Goal: Transaction & Acquisition: Purchase product/service

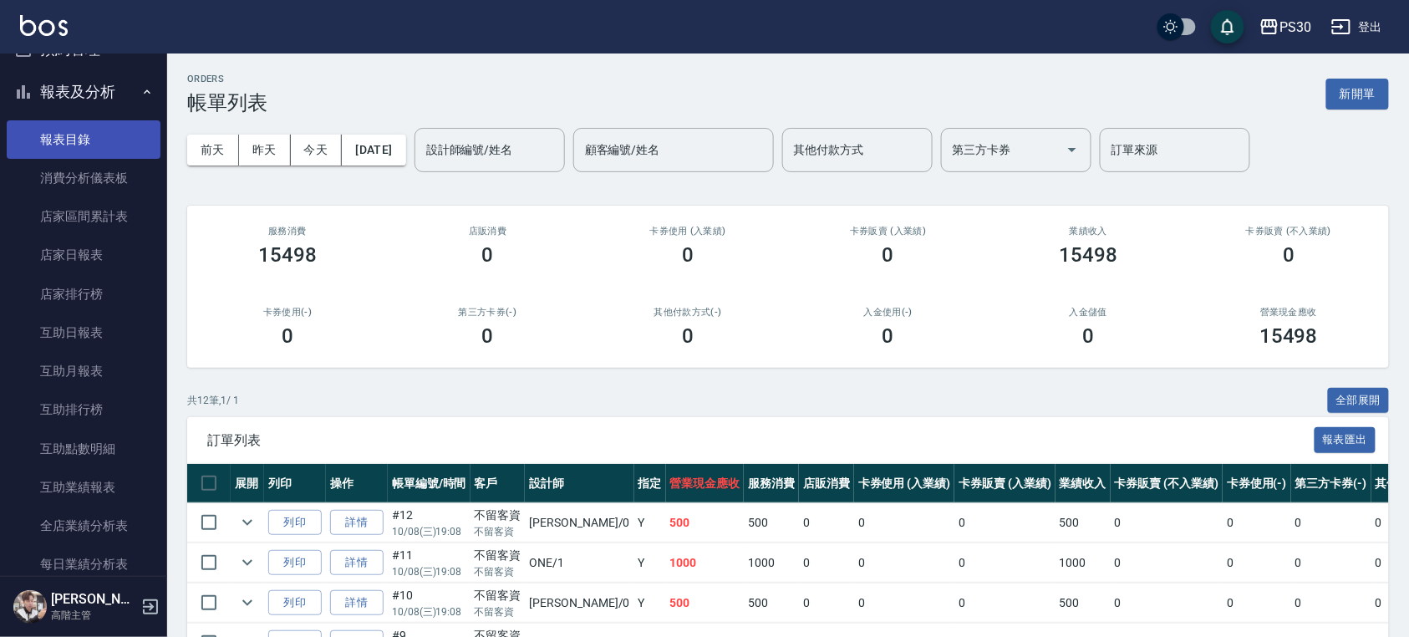
scroll to position [557, 0]
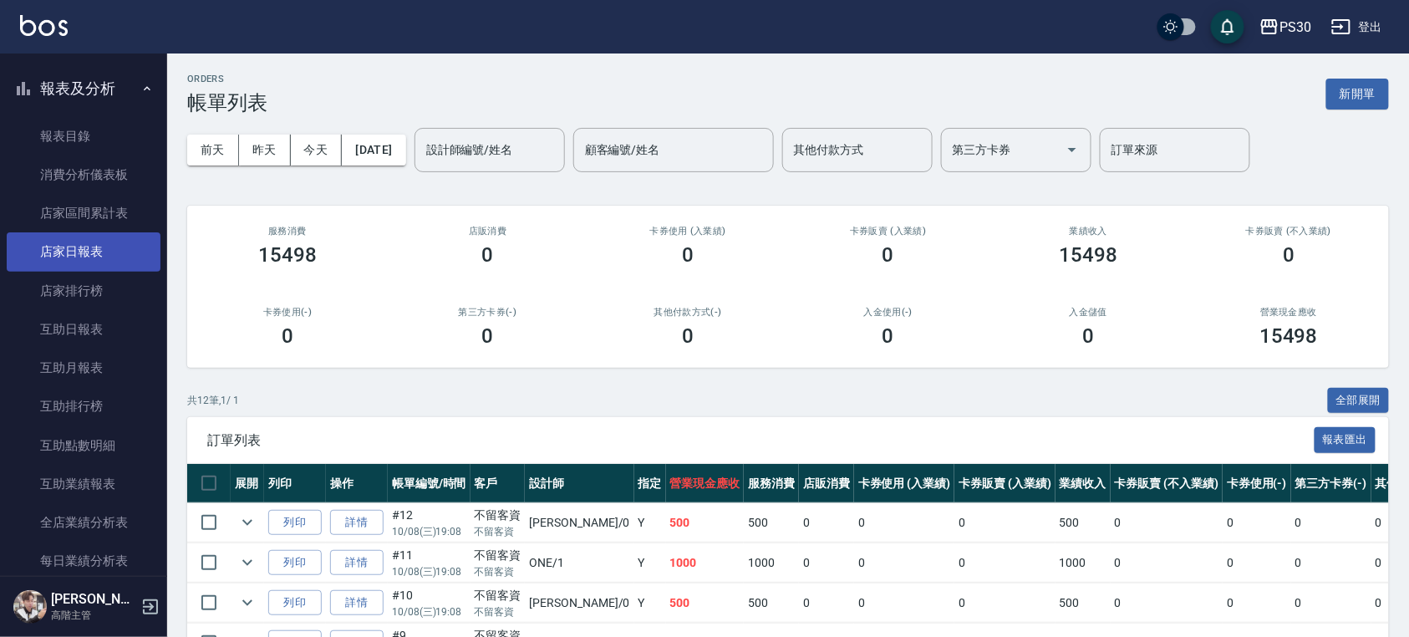
click at [81, 262] on link "店家日報表" at bounding box center [84, 251] width 154 height 38
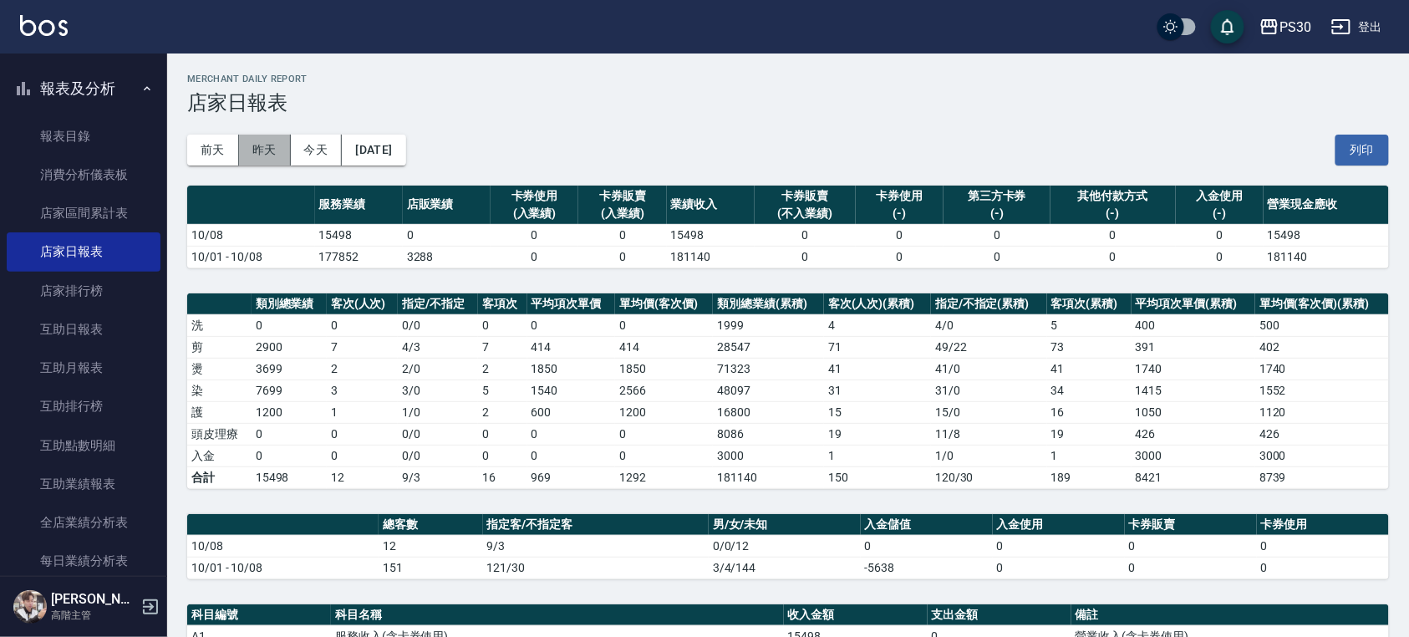
click at [259, 161] on button "昨天" at bounding box center [265, 150] width 52 height 31
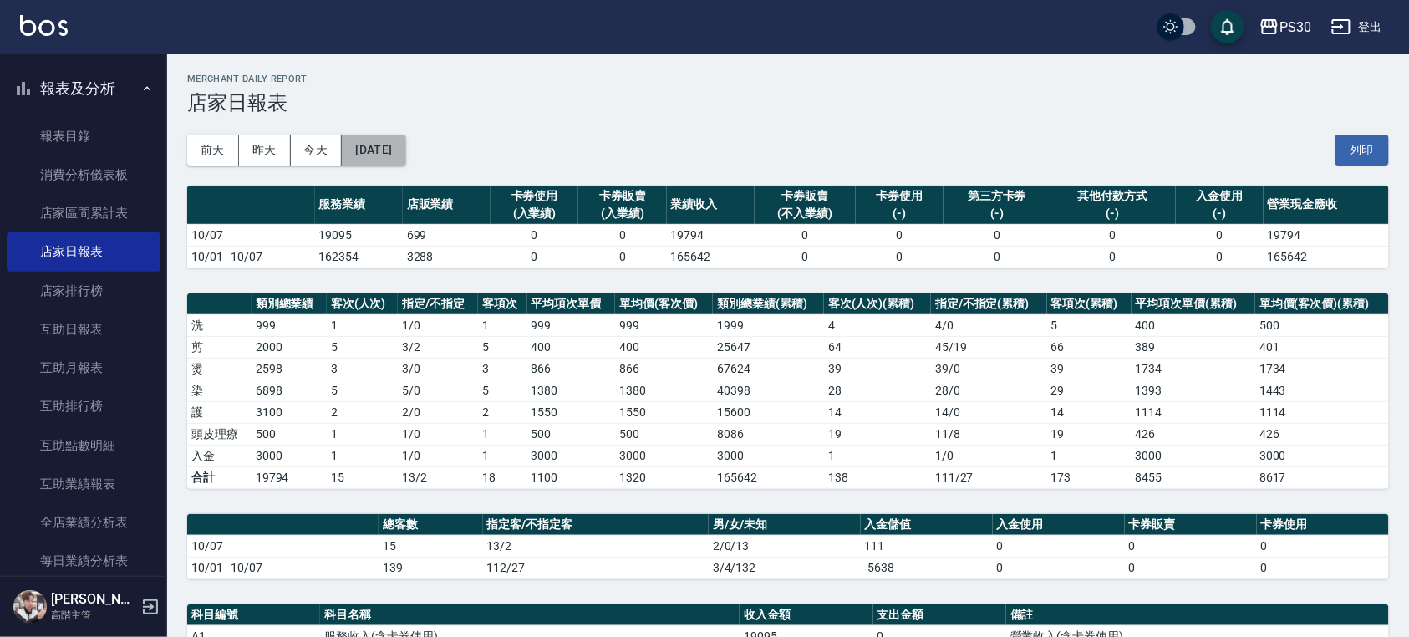
click at [395, 149] on button "2025/10/07" at bounding box center [374, 150] width 64 height 31
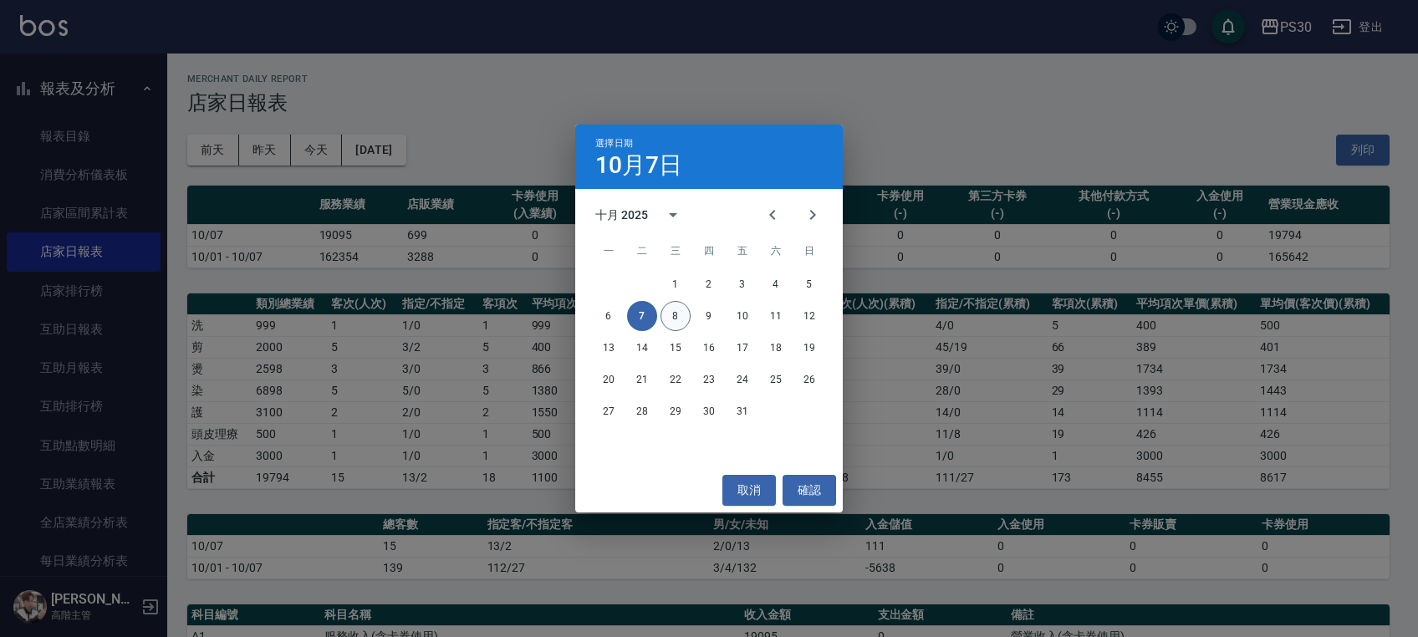
click at [674, 318] on button "8" at bounding box center [675, 316] width 30 height 30
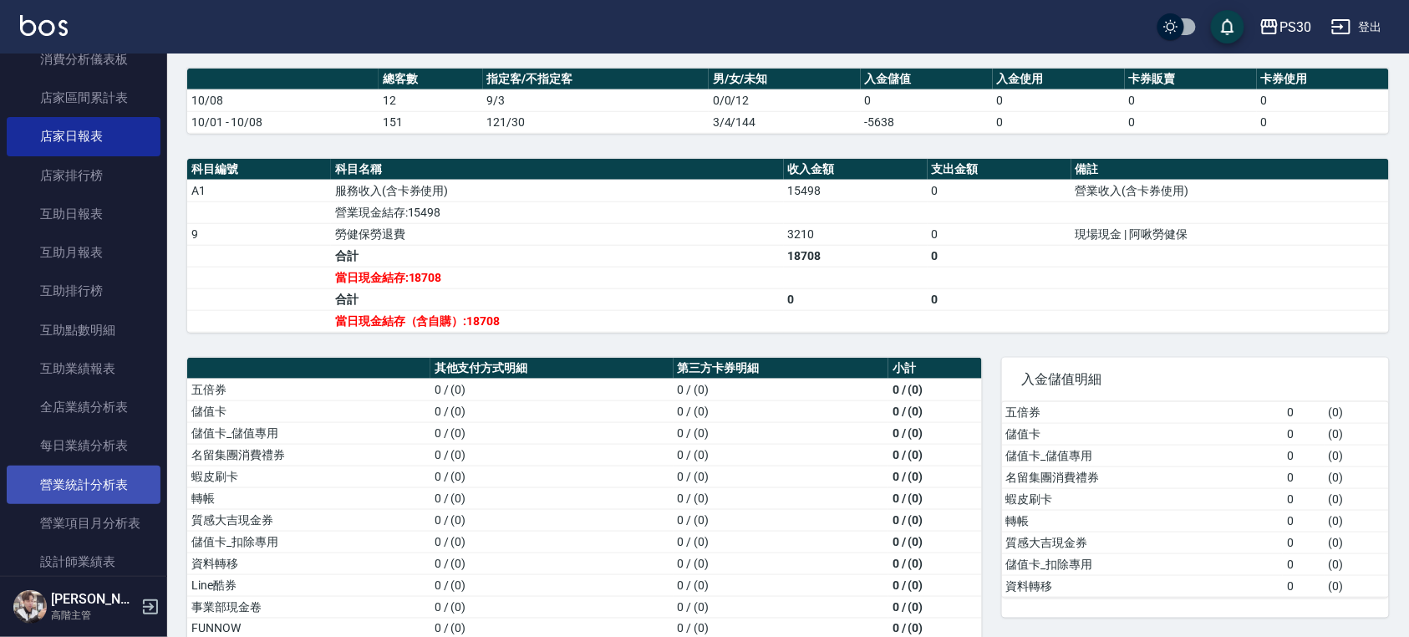
scroll to position [780, 0]
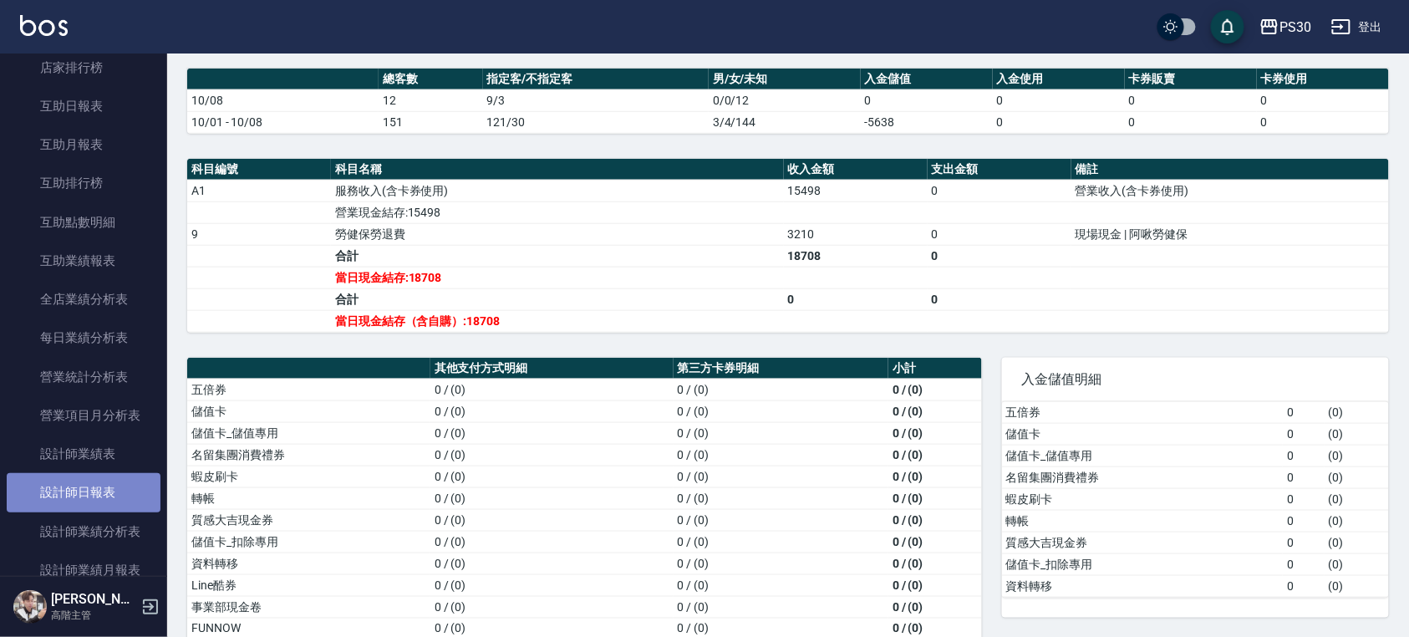
click at [115, 492] on link "設計師日報表" at bounding box center [84, 492] width 154 height 38
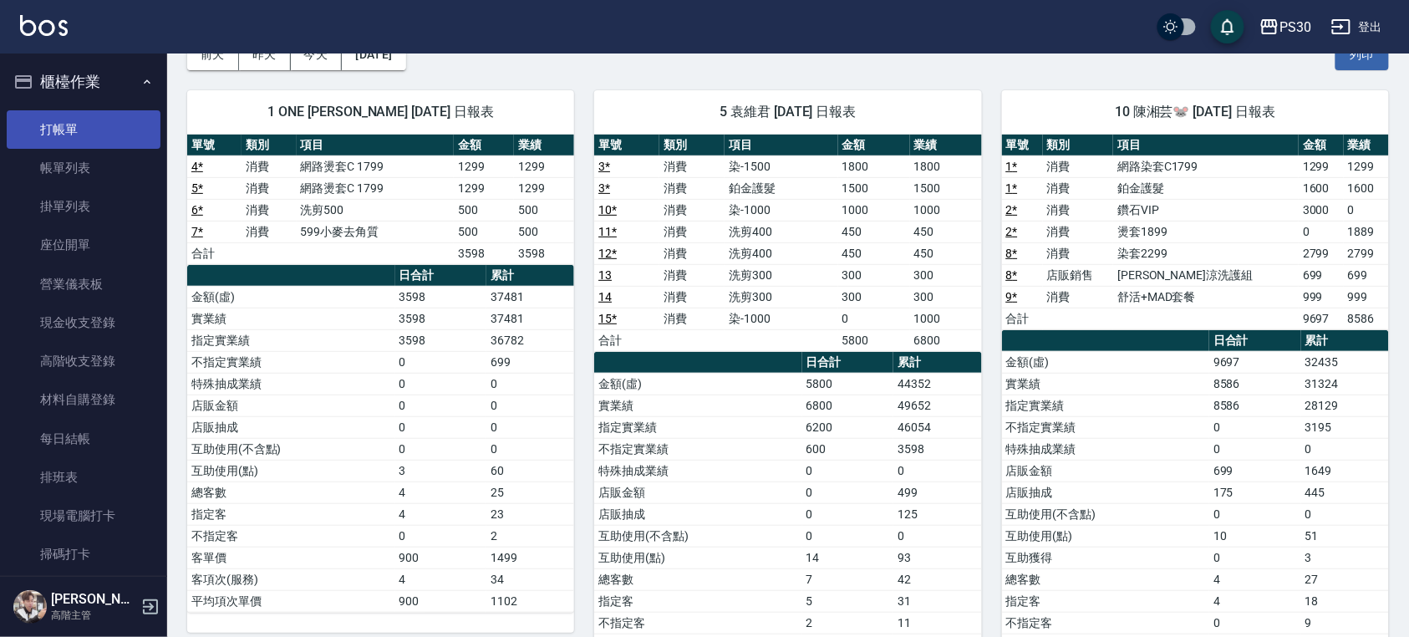
scroll to position [205, 0]
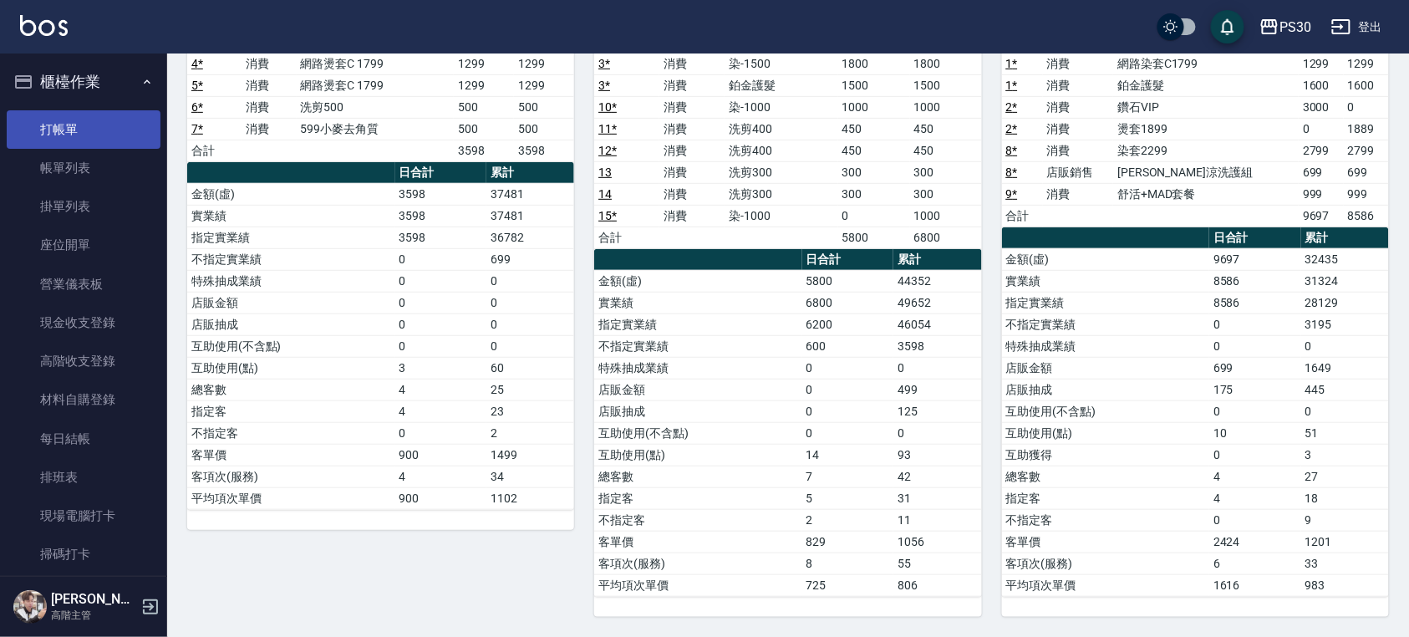
click at [77, 110] on link "打帳單" at bounding box center [84, 129] width 154 height 38
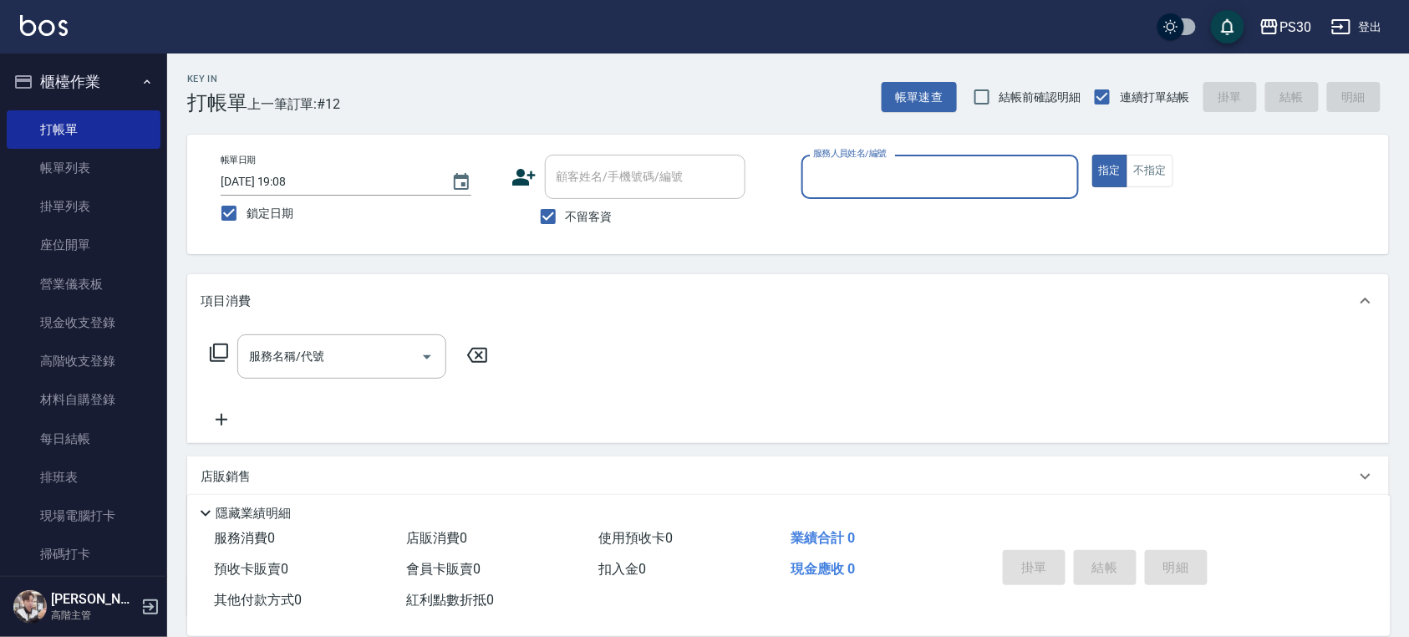
click at [1022, 89] on span "結帳前確認明細" at bounding box center [1041, 98] width 82 height 18
click at [1000, 89] on input "結帳前確認明細" at bounding box center [982, 96] width 35 height 35
checkbox input "true"
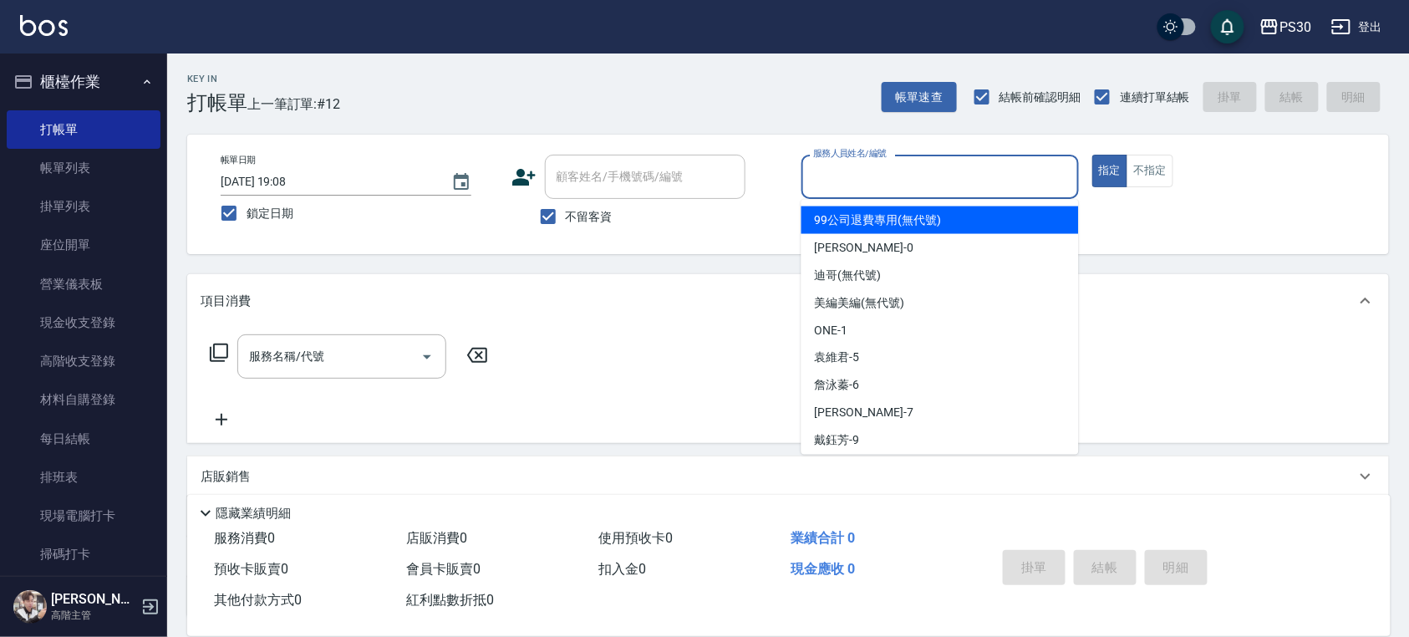
click at [965, 174] on input "服務人員姓名/編號" at bounding box center [940, 176] width 262 height 29
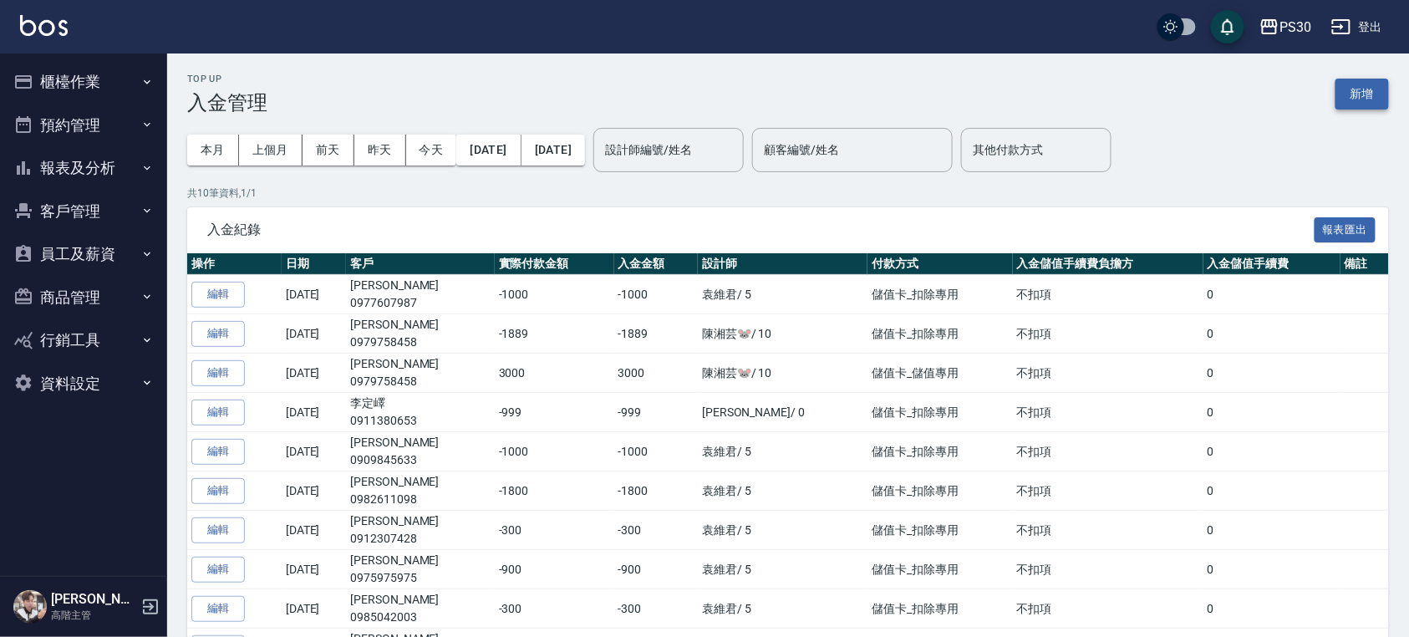
click at [1385, 89] on button "新增" at bounding box center [1363, 94] width 54 height 31
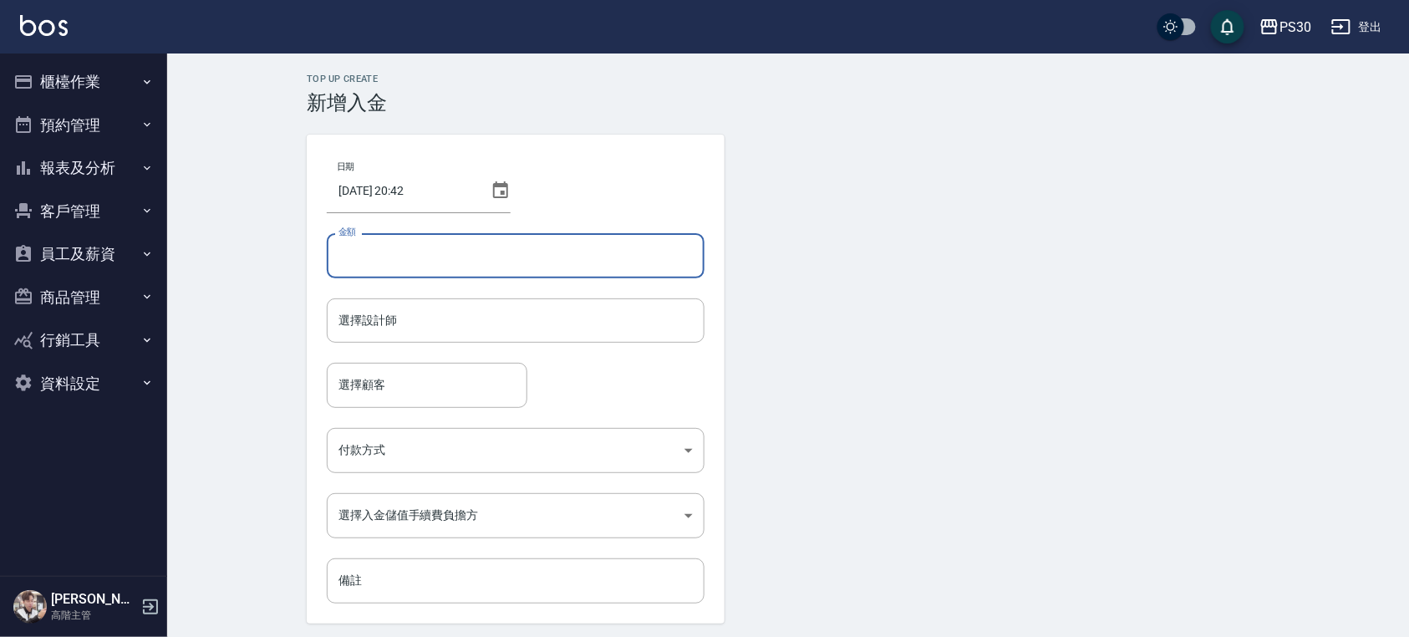
click at [449, 242] on input "金額" at bounding box center [516, 255] width 378 height 45
type input "-450"
click at [578, 328] on input "選擇設計師" at bounding box center [515, 320] width 363 height 29
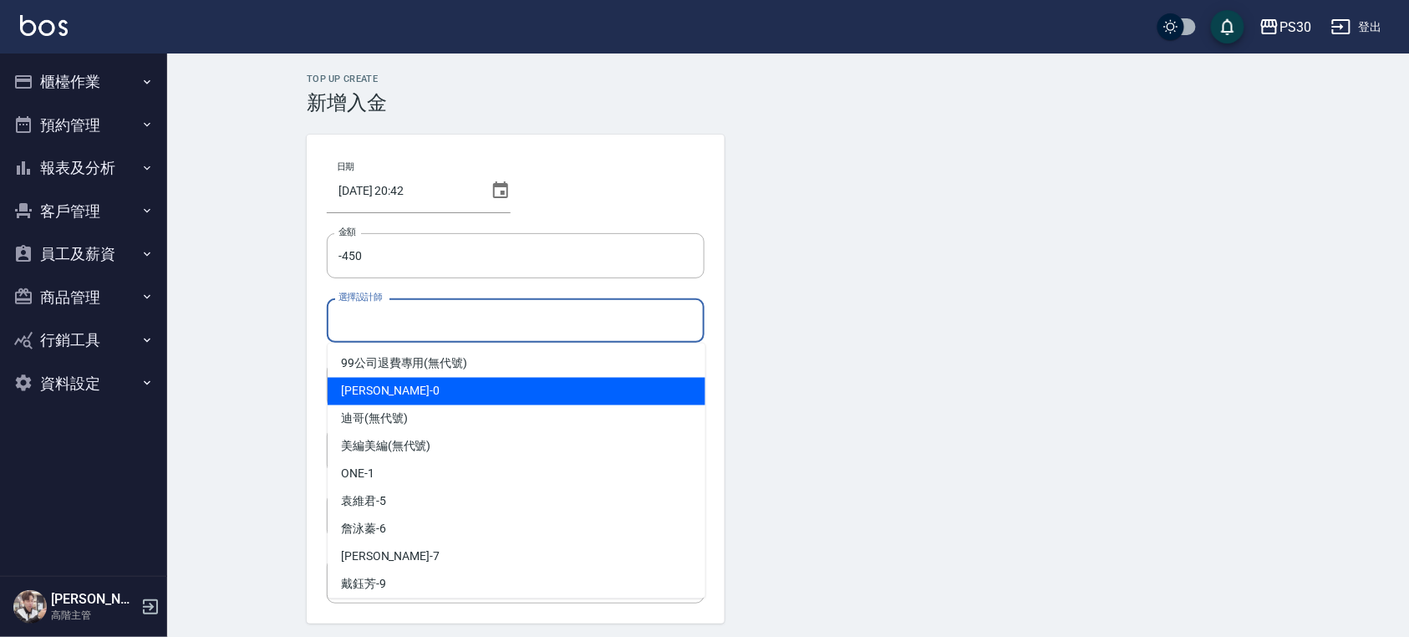
click at [401, 399] on div "廖金城 -0" at bounding box center [517, 392] width 378 height 28
type input "廖金城-0"
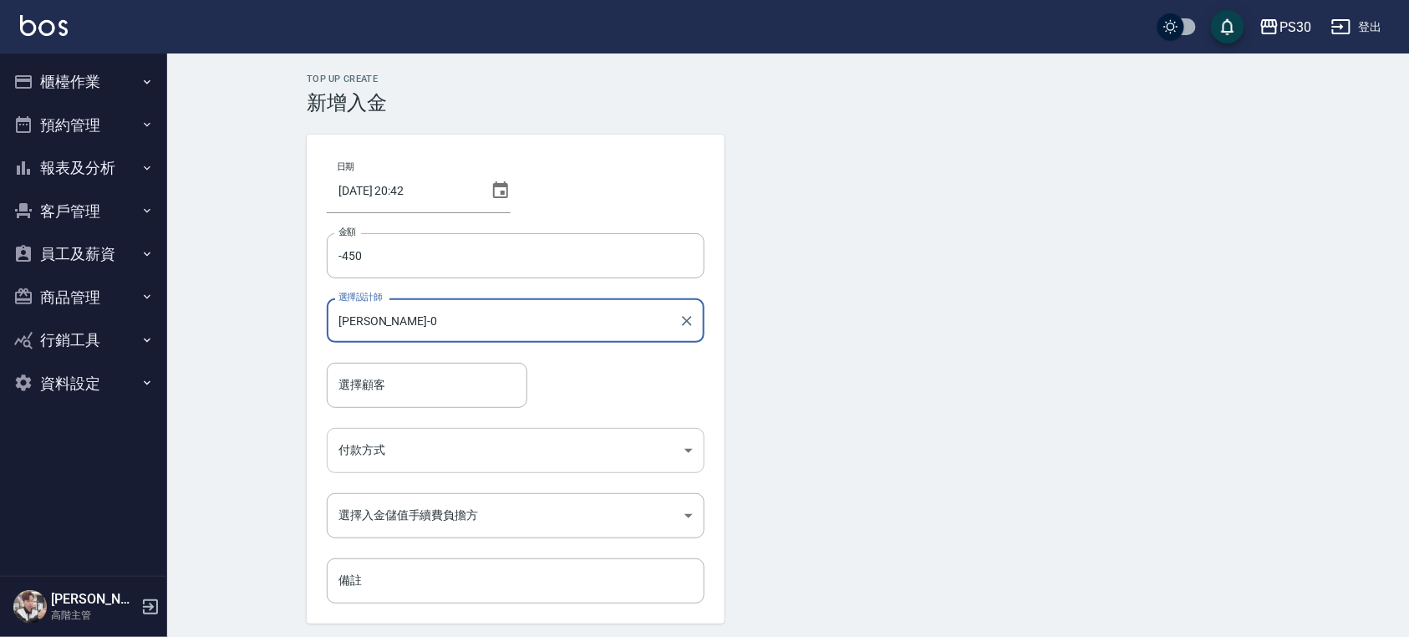
click at [446, 445] on body "PS30 登出 櫃檯作業 打帳單 帳單列表 掛單列表 座位開單 營業儀表板 現金收支登錄 高階收支登錄 材料自購登錄 每日結帳 排班表 現場電腦打卡 掃碼打卡…" at bounding box center [704, 347] width 1409 height 694
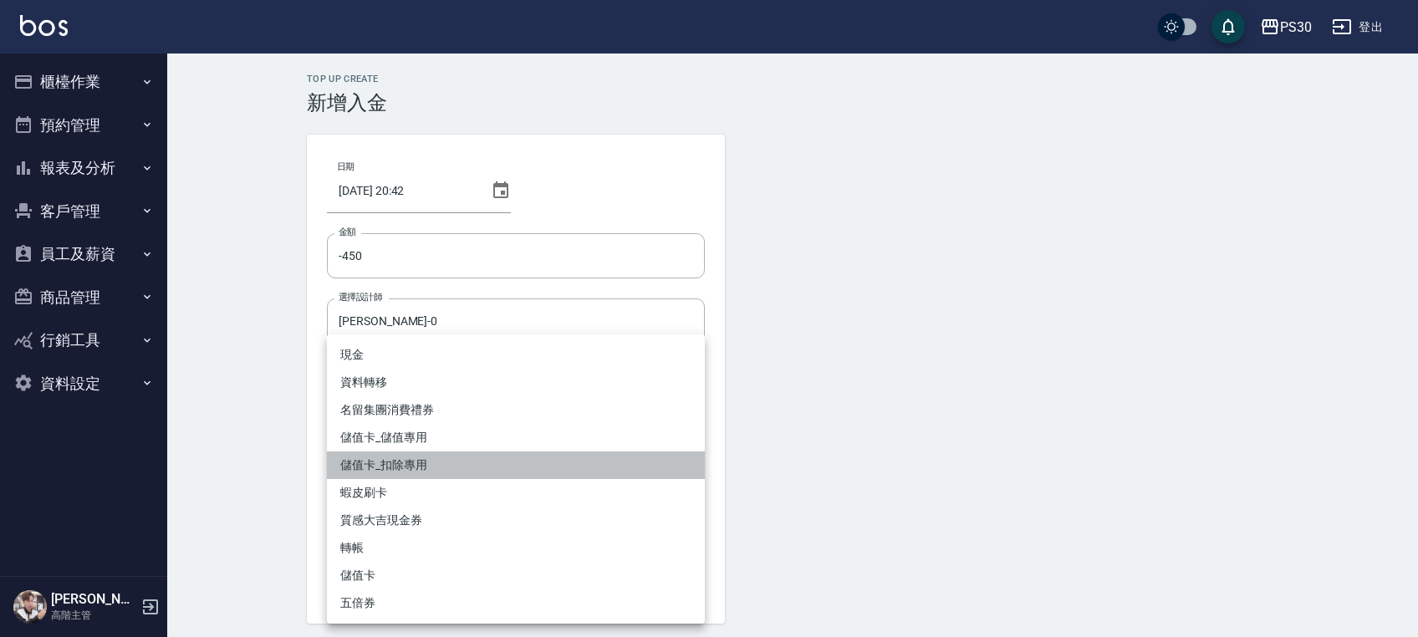
click at [439, 463] on li "儲值卡_扣除專用" at bounding box center [516, 465] width 378 height 28
type input "儲值卡_扣除專用"
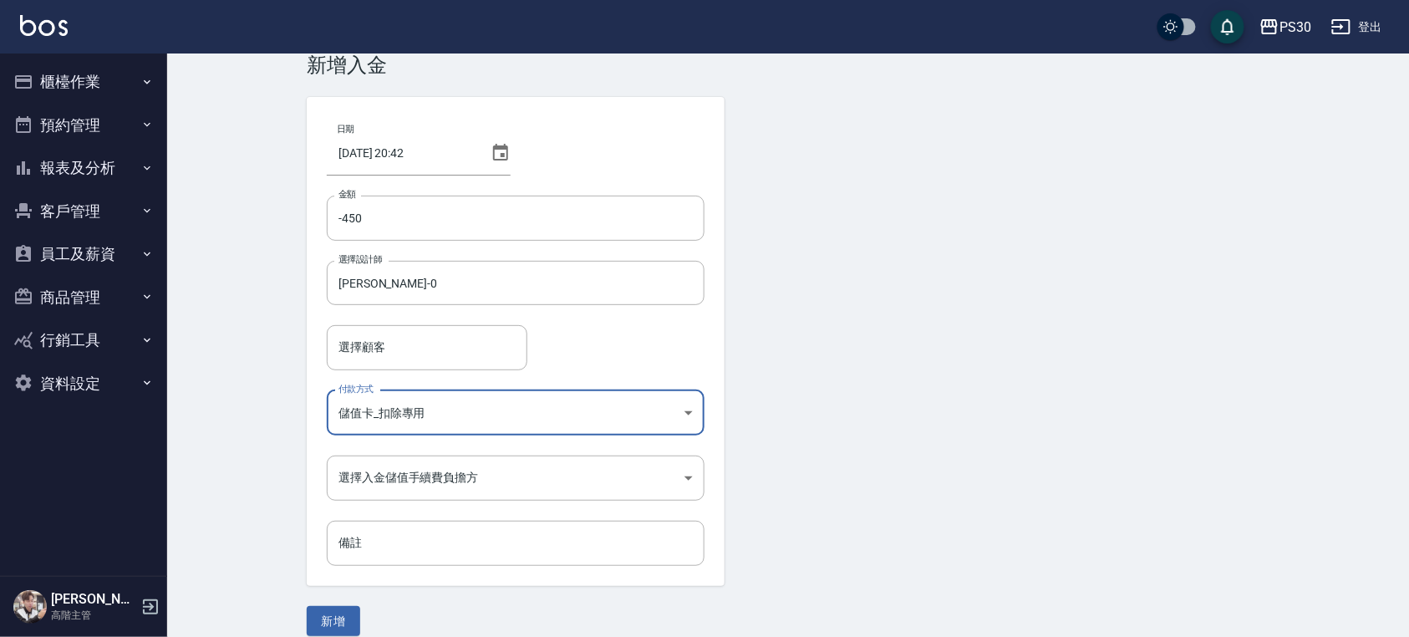
scroll to position [57, 0]
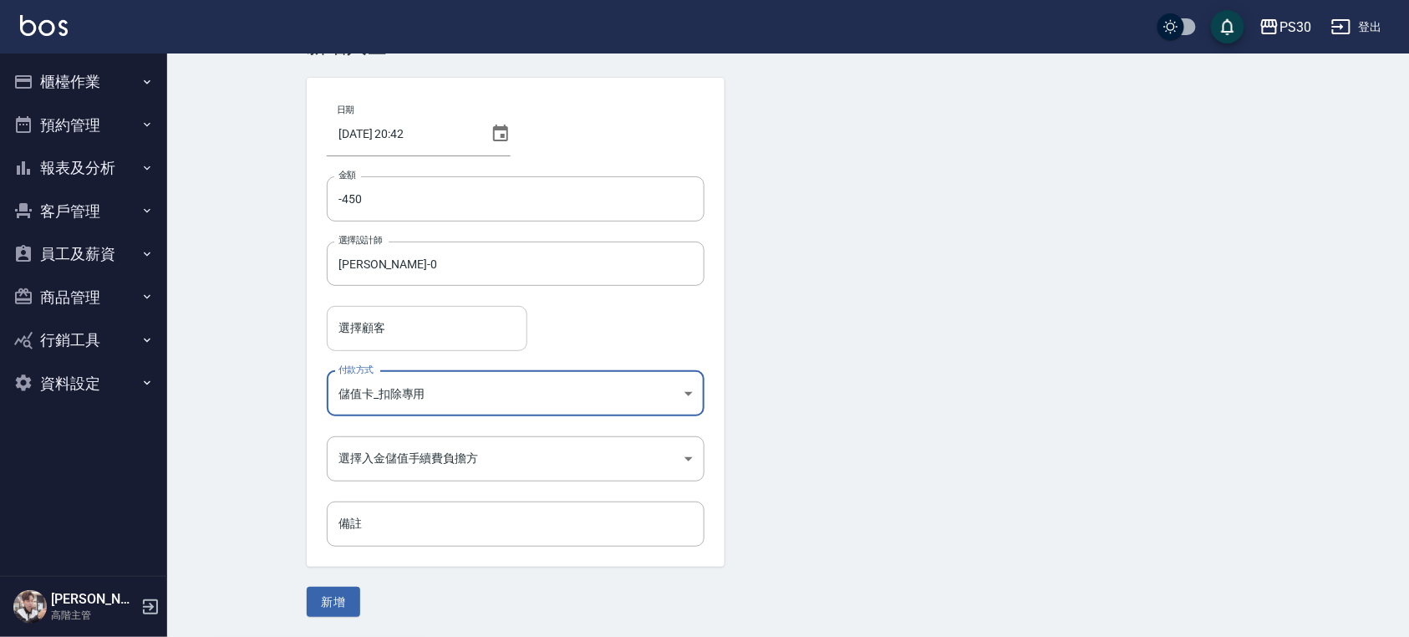
click at [415, 345] on div "選擇顧客" at bounding box center [427, 328] width 201 height 44
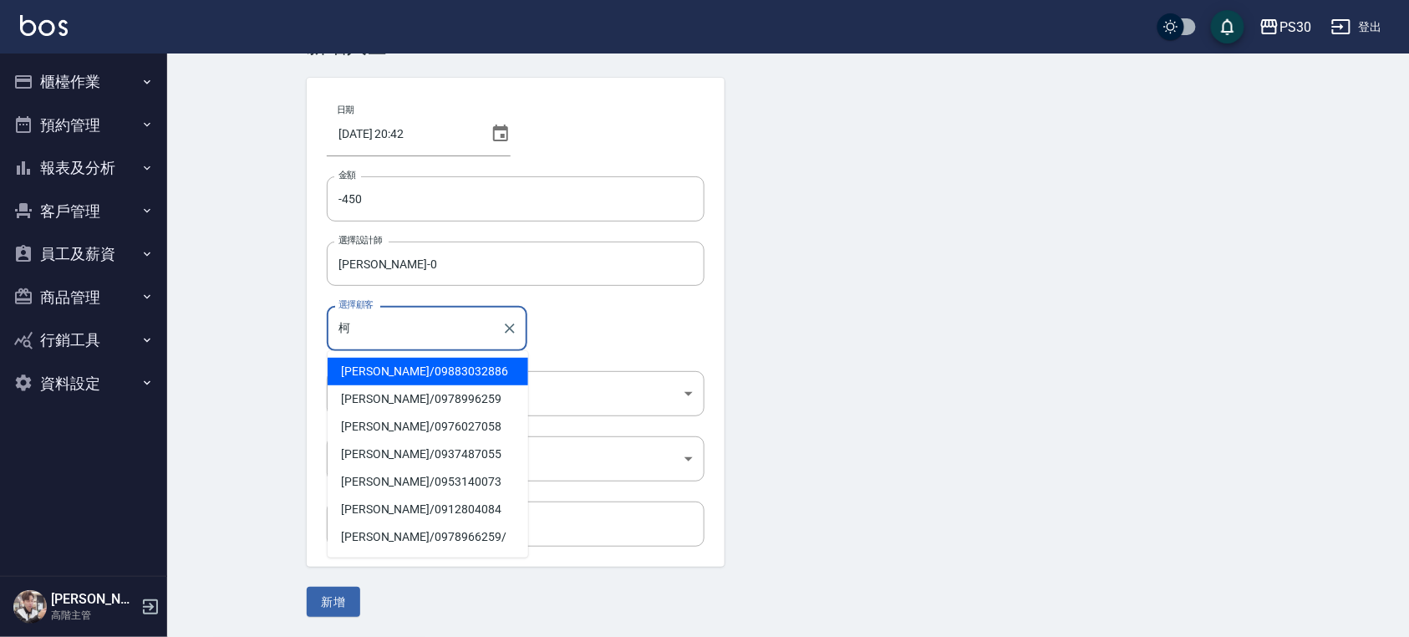
click at [446, 364] on span "柯玟成 / 09883032886" at bounding box center [428, 372] width 201 height 28
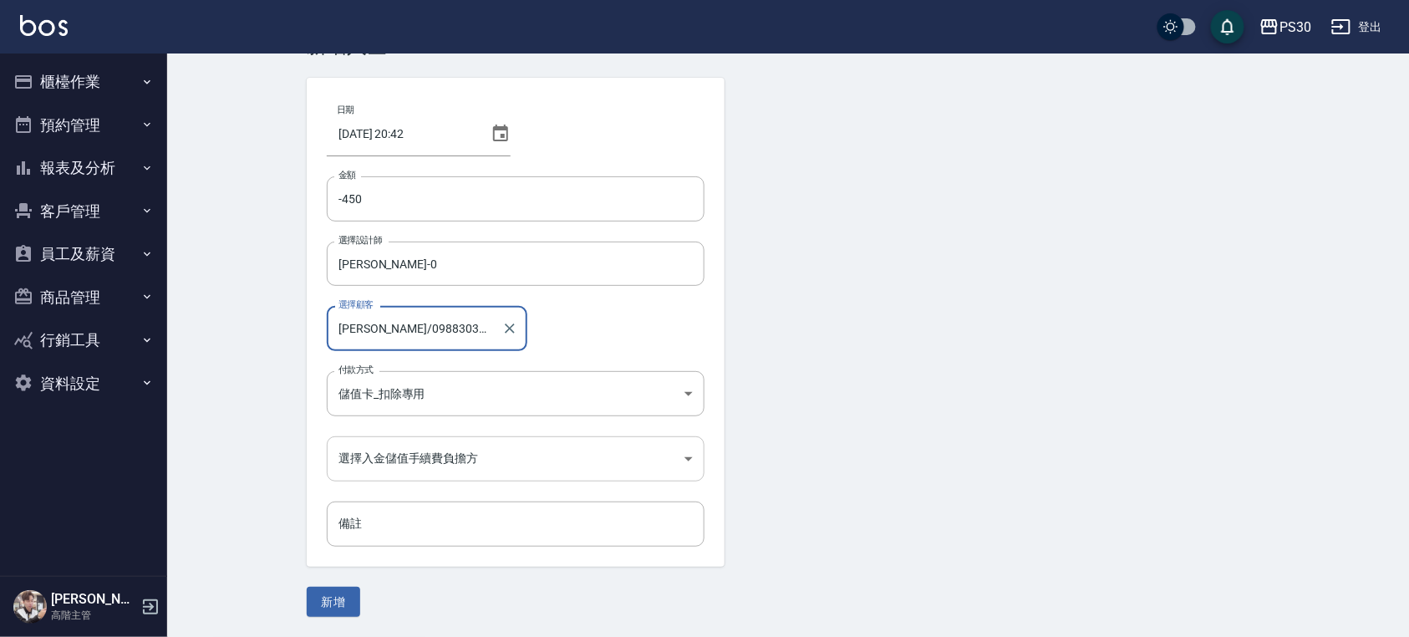
type input "柯玟成/09883032886"
click at [381, 459] on body "PS30 登出 櫃檯作業 打帳單 帳單列表 掛單列表 座位開單 營業儀表板 現金收支登錄 高階收支登錄 材料自購登錄 每日結帳 排班表 現場電腦打卡 掃碼打卡…" at bounding box center [704, 290] width 1409 height 694
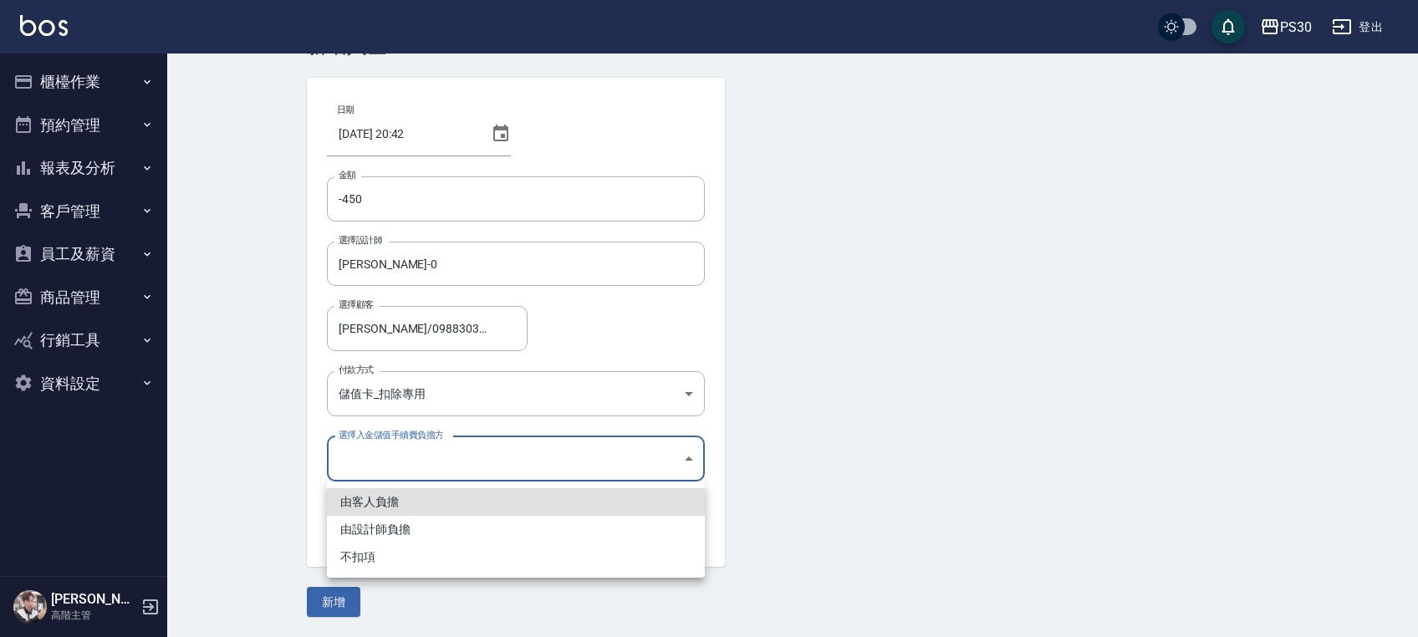
click at [386, 557] on li "不扣項" at bounding box center [516, 557] width 378 height 28
type input "WITHOUTHANDLINGFEE"
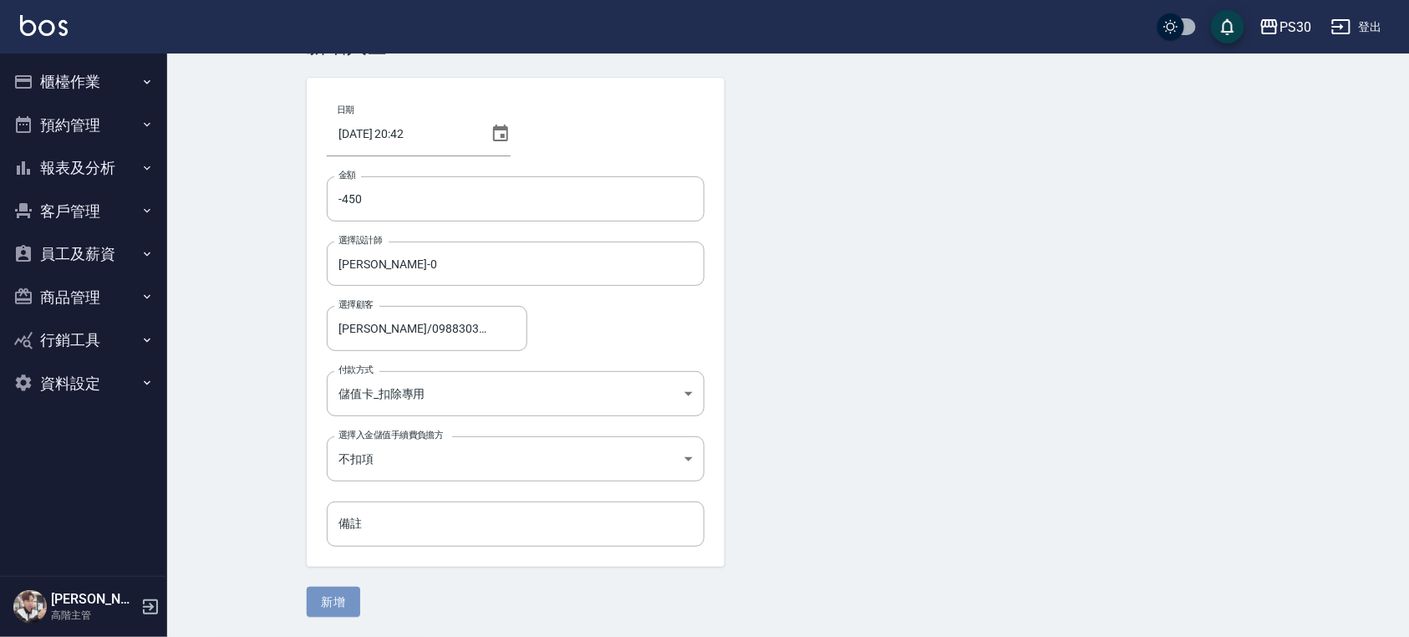
click at [346, 604] on button "新增" at bounding box center [334, 602] width 54 height 31
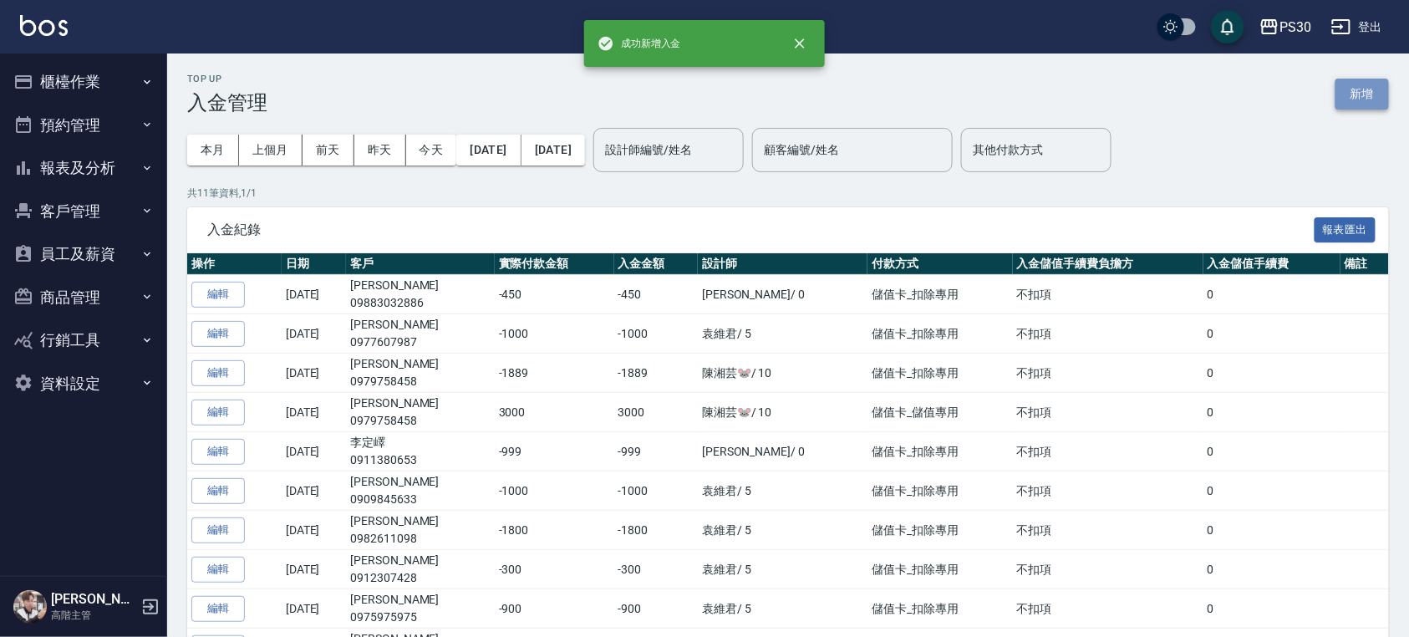
click at [1344, 94] on button "新增" at bounding box center [1363, 94] width 54 height 31
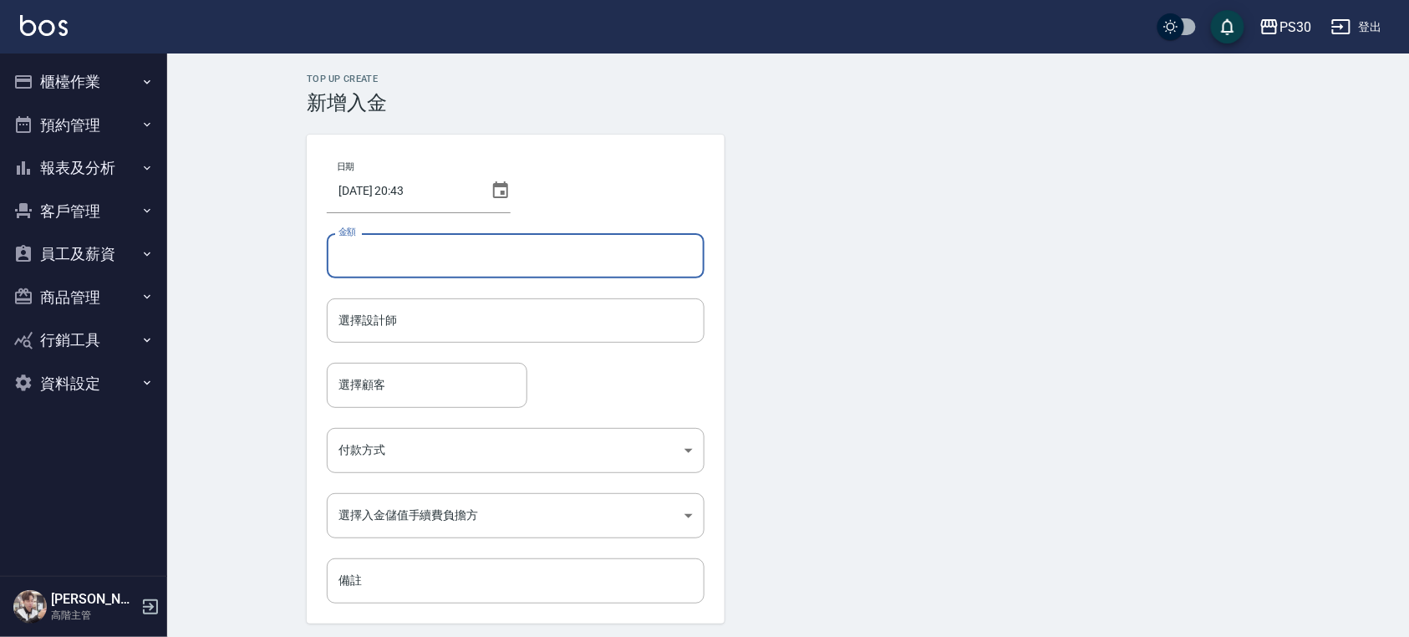
click at [456, 266] on input "金額" at bounding box center [516, 255] width 378 height 45
click at [426, 341] on div "選擇設計師" at bounding box center [516, 320] width 378 height 44
type input "-500"
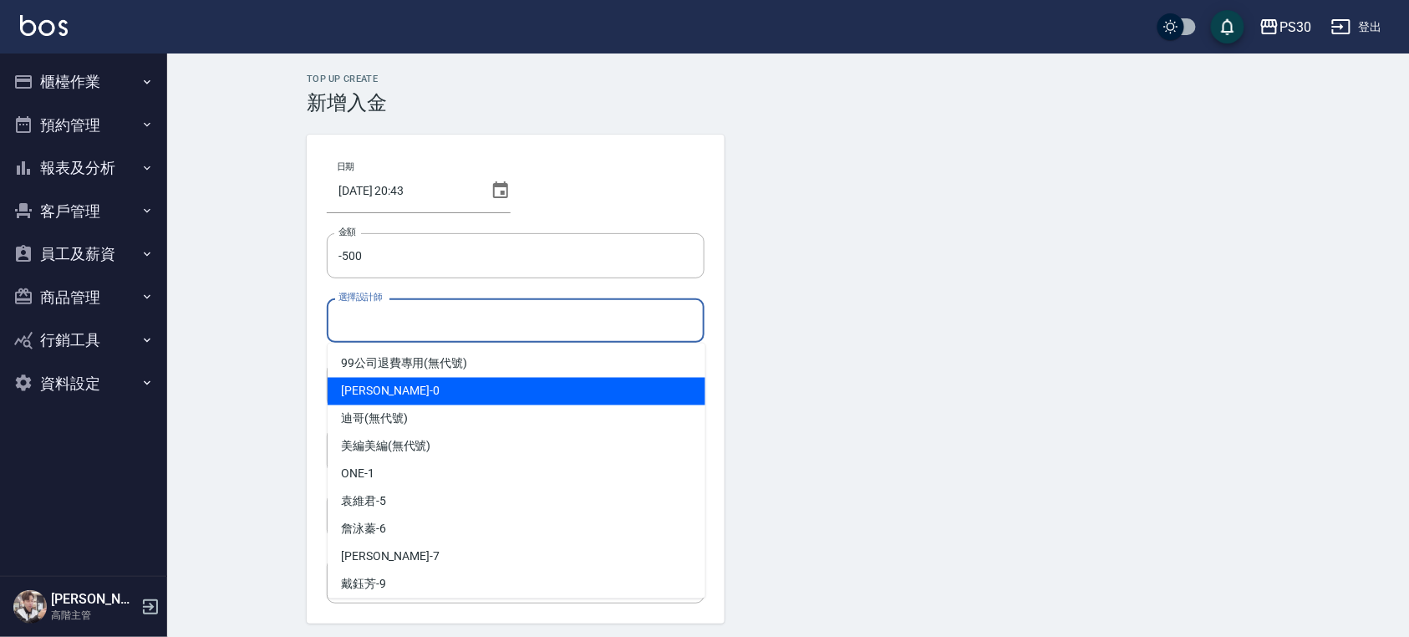
click at [459, 392] on div "廖金城 -0" at bounding box center [517, 392] width 378 height 28
type input "廖金城-0"
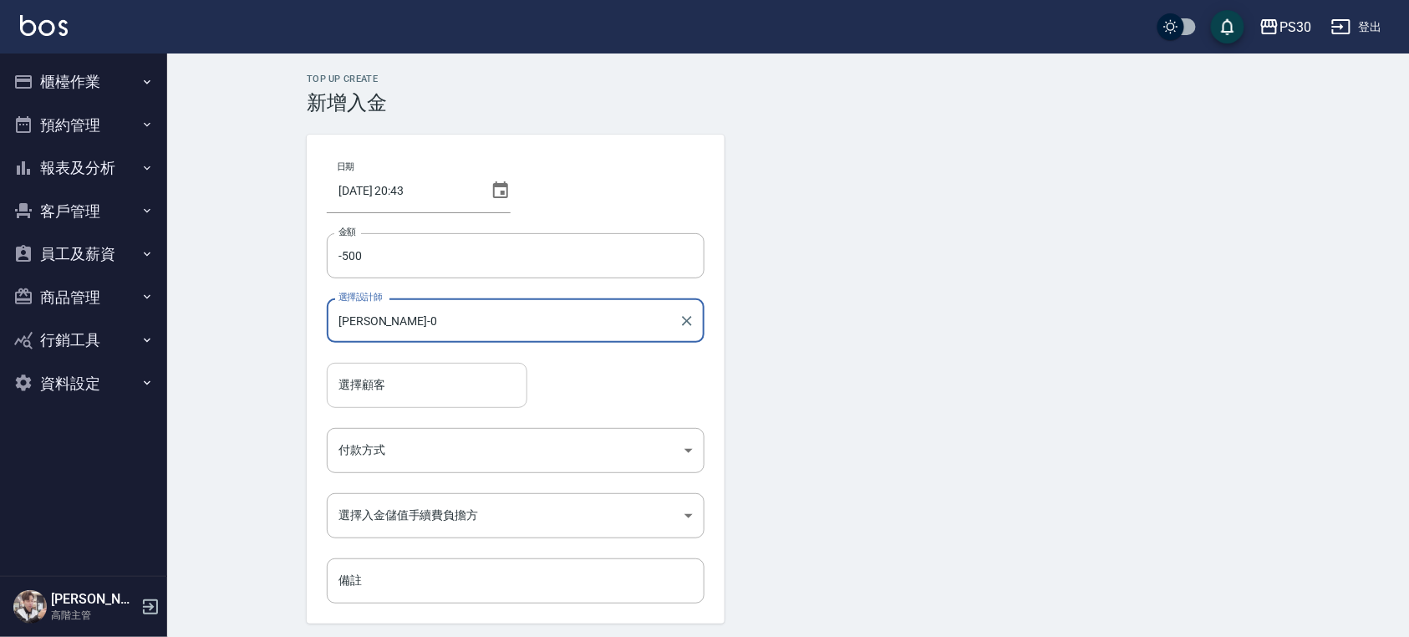
click at [420, 385] on input "選擇顧客" at bounding box center [427, 384] width 186 height 29
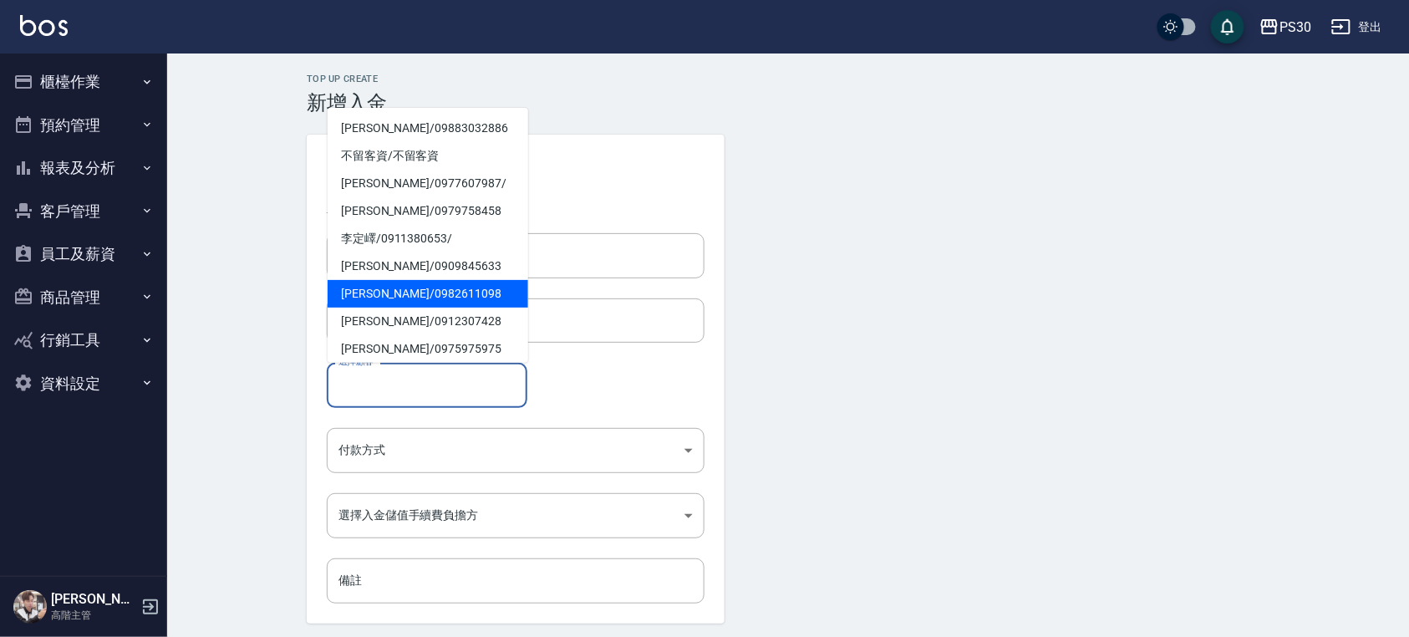
type input "ㄇ"
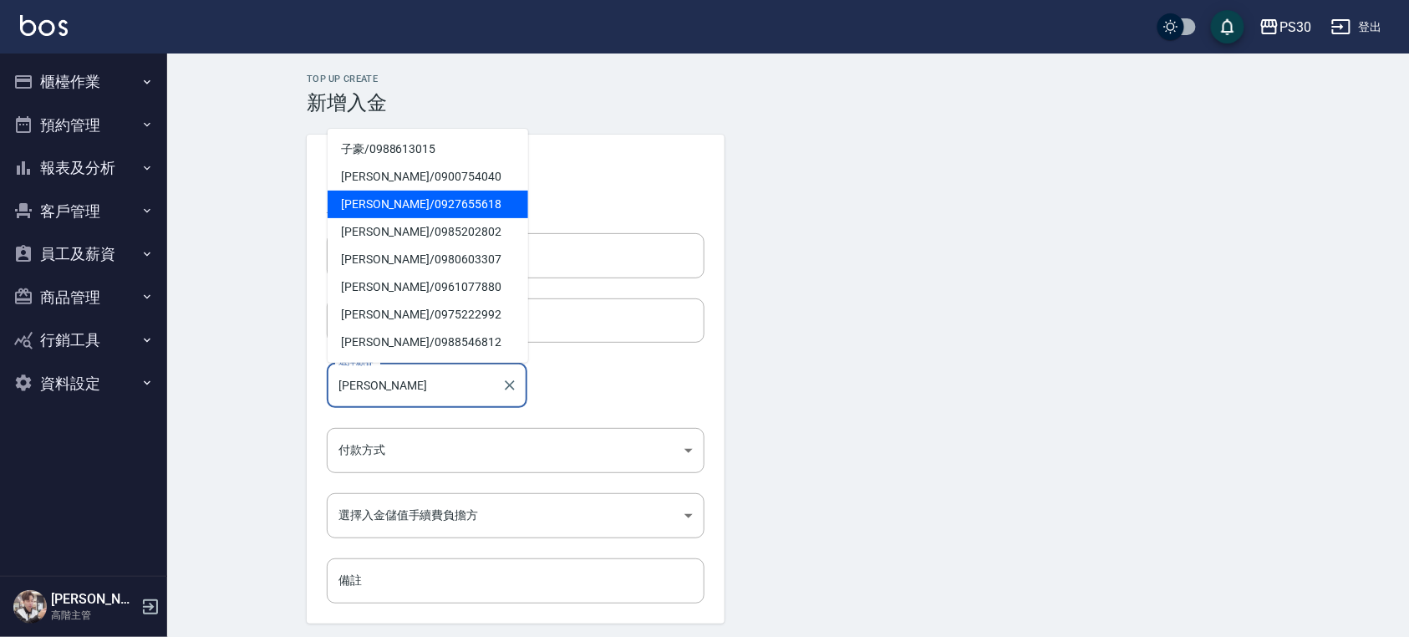
click at [393, 205] on span "張洺豪 / 0927655618" at bounding box center [428, 205] width 201 height 28
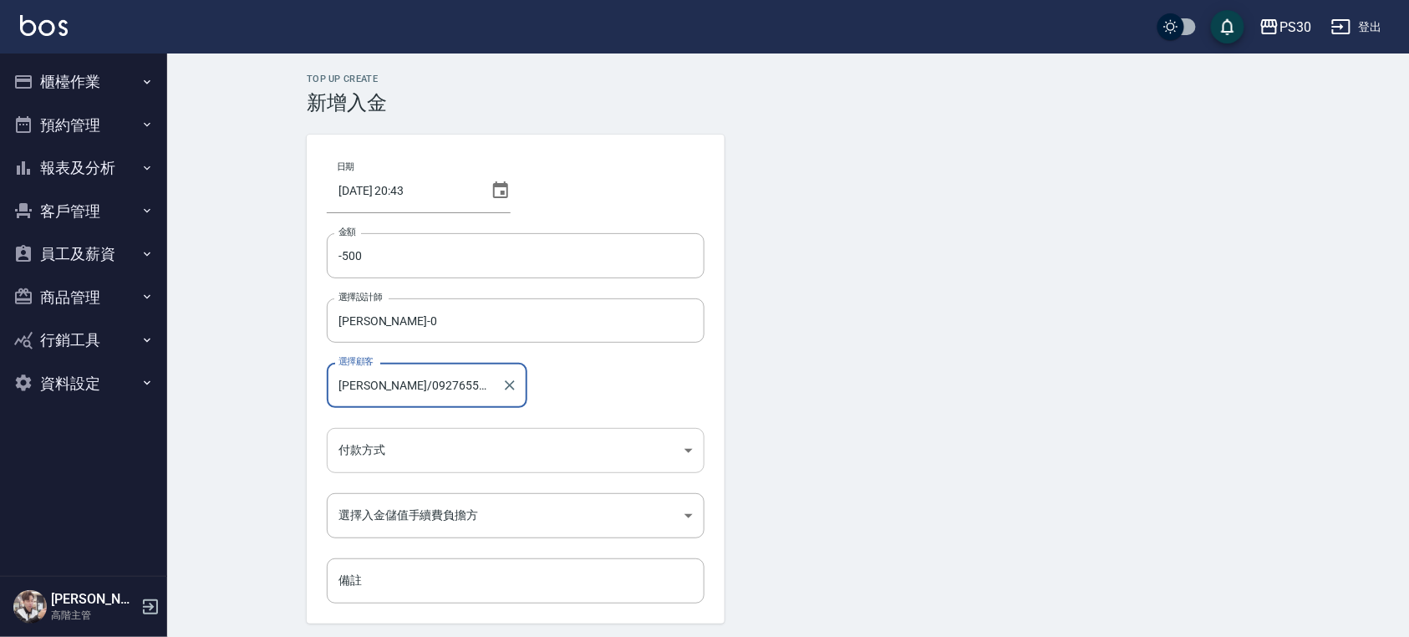
type input "張洺豪/0927655618"
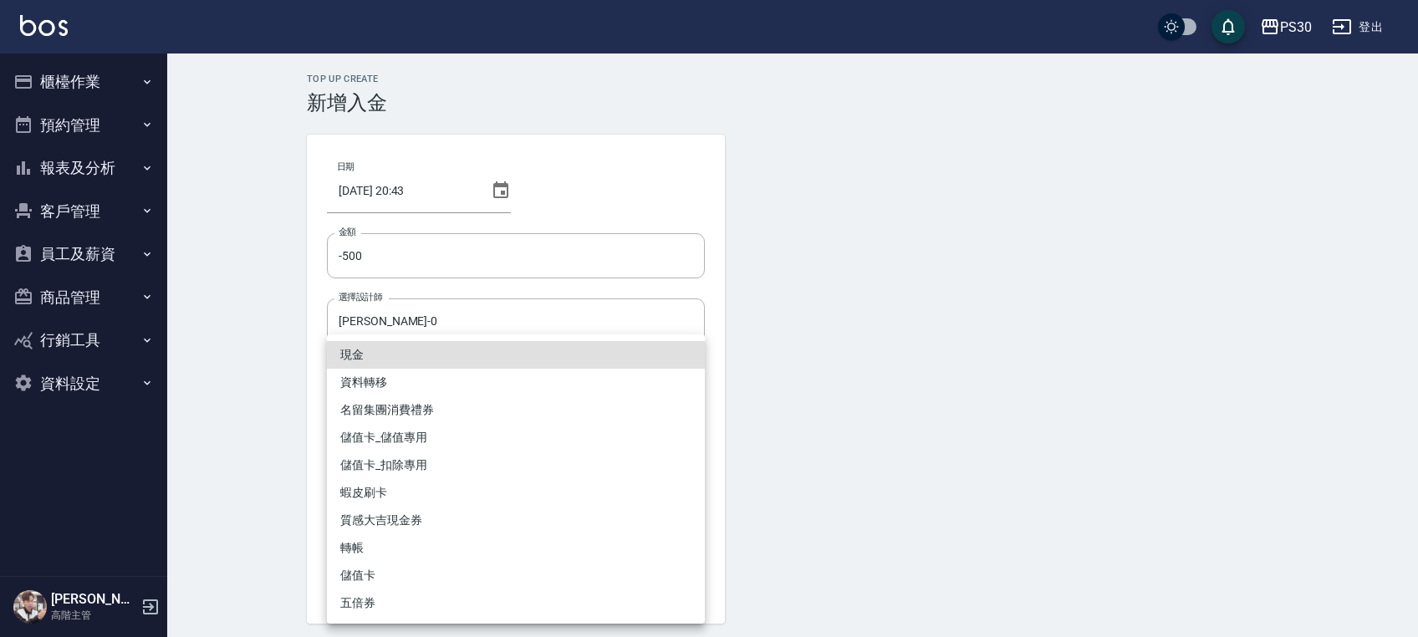
click at [395, 460] on body "PS30 登出 櫃檯作業 打帳單 帳單列表 掛單列表 座位開單 營業儀表板 現金收支登錄 高階收支登錄 材料自購登錄 每日結帳 排班表 現場電腦打卡 掃碼打卡…" at bounding box center [709, 347] width 1418 height 694
click at [409, 460] on li "儲值卡_扣除專用" at bounding box center [516, 465] width 378 height 28
type input "儲值卡_扣除專用"
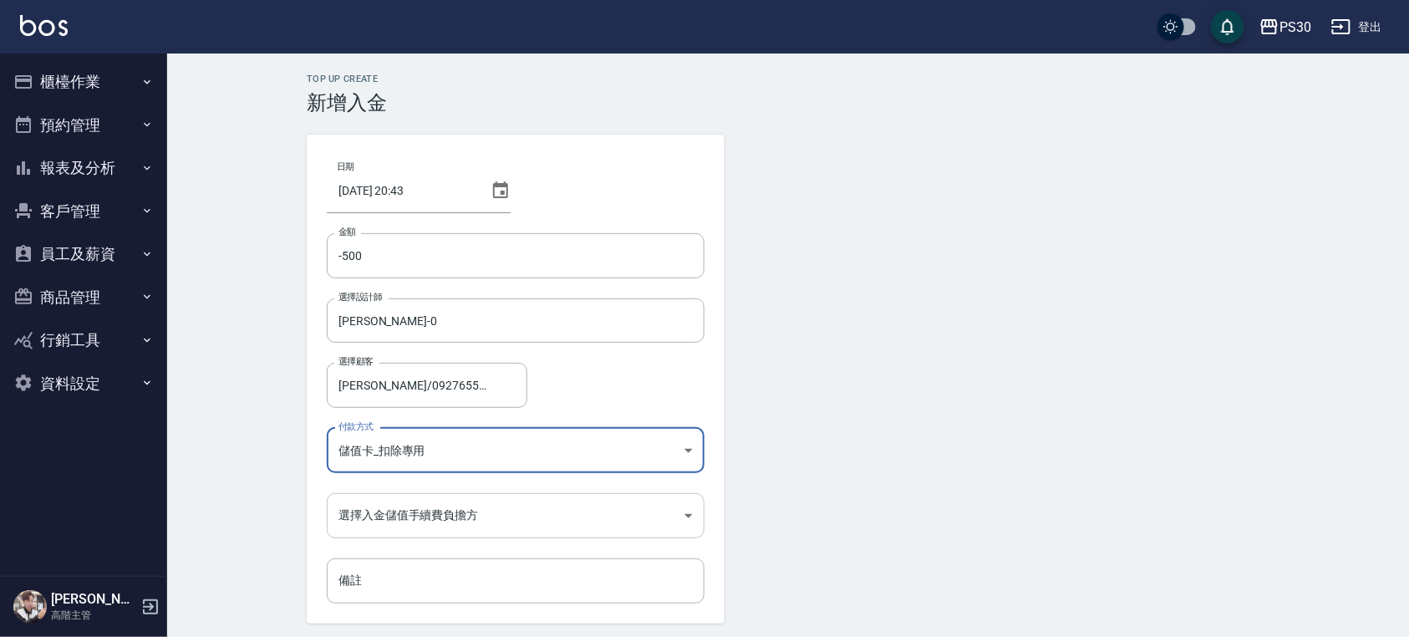
click at [412, 513] on body "PS30 登出 櫃檯作業 打帳單 帳單列表 掛單列表 座位開單 營業儀表板 現金收支登錄 高階收支登錄 材料自購登錄 每日結帳 排班表 現場電腦打卡 掃碼打卡…" at bounding box center [704, 347] width 1409 height 694
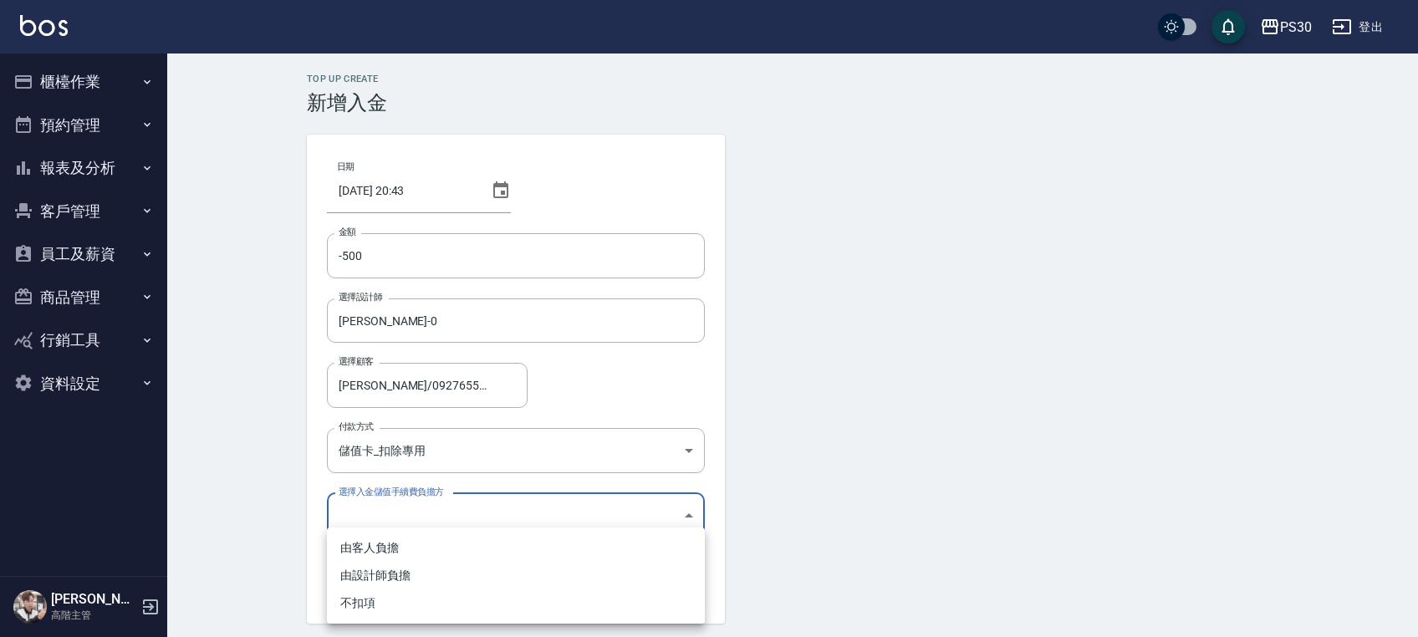
click at [376, 604] on li "不扣項" at bounding box center [516, 603] width 378 height 28
type input "WITHOUTHANDLINGFEE"
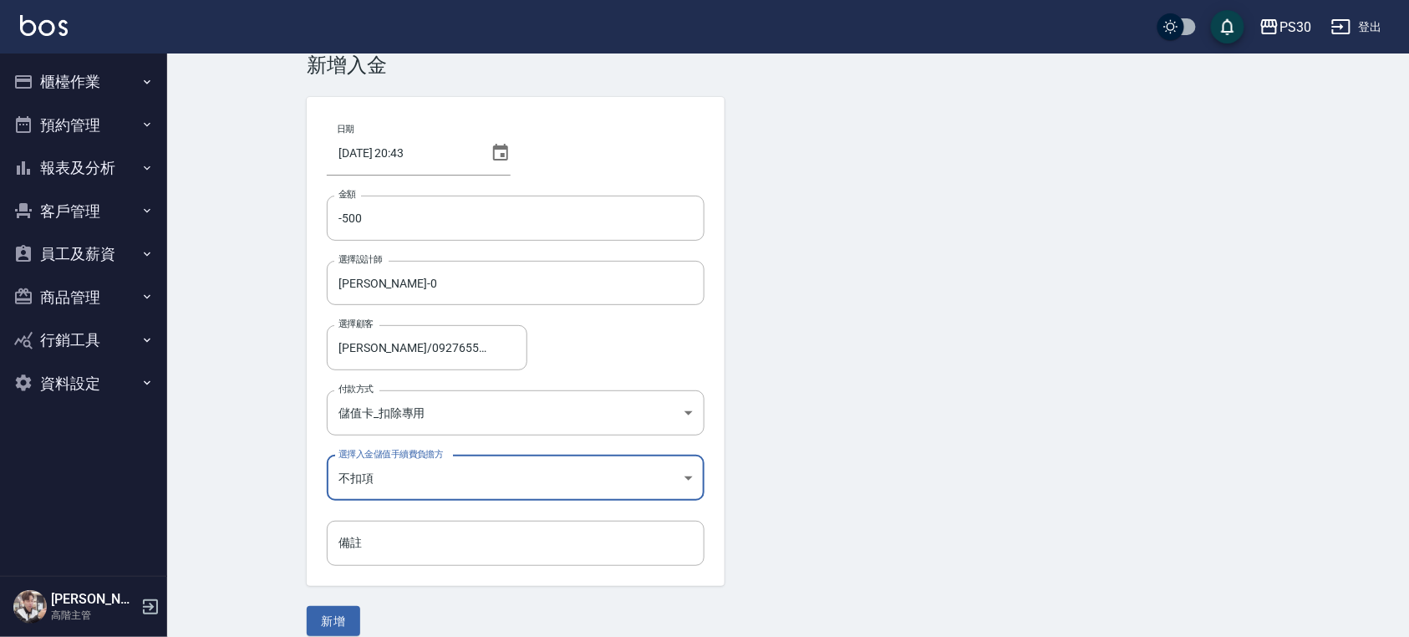
scroll to position [57, 0]
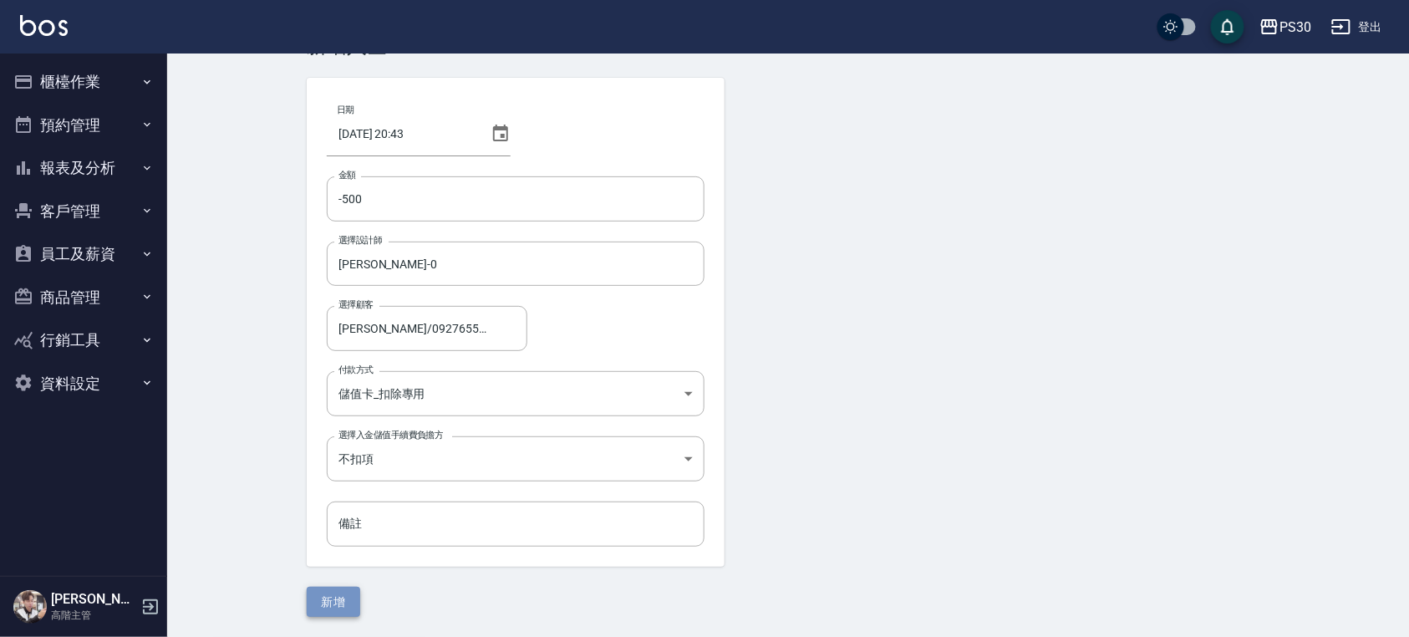
click at [339, 606] on button "新增" at bounding box center [334, 602] width 54 height 31
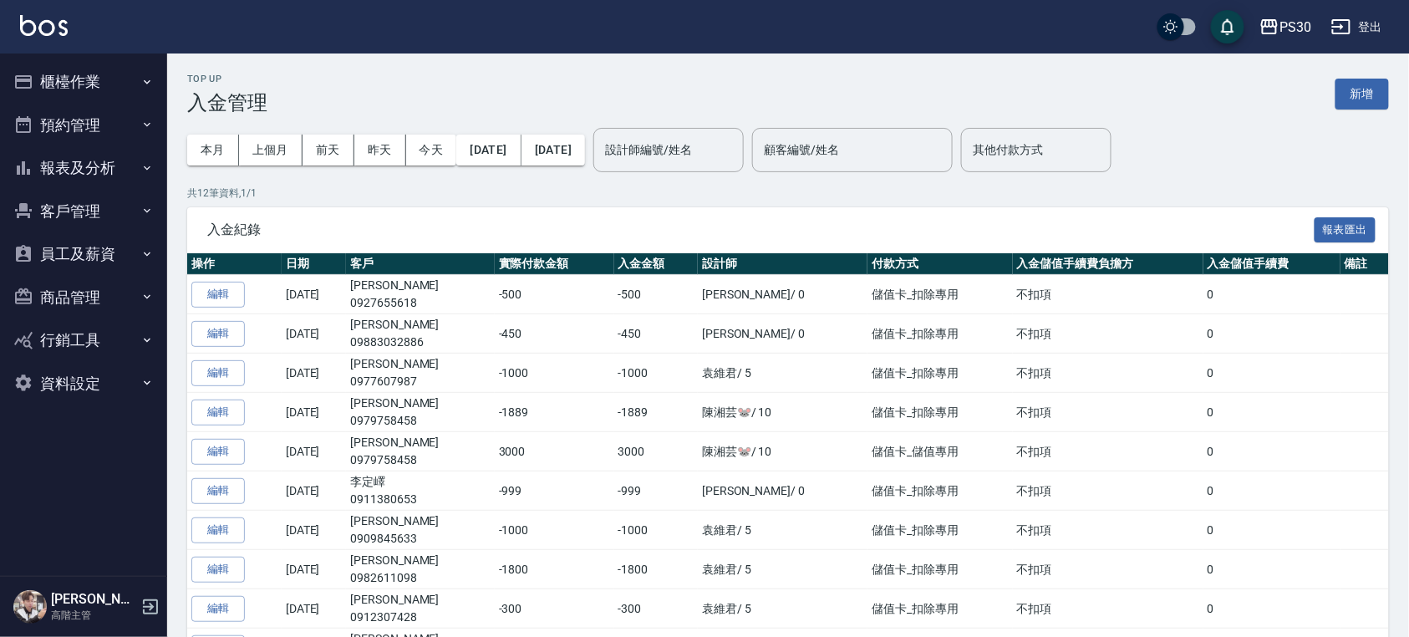
click at [84, 90] on button "櫃檯作業" at bounding box center [84, 81] width 154 height 43
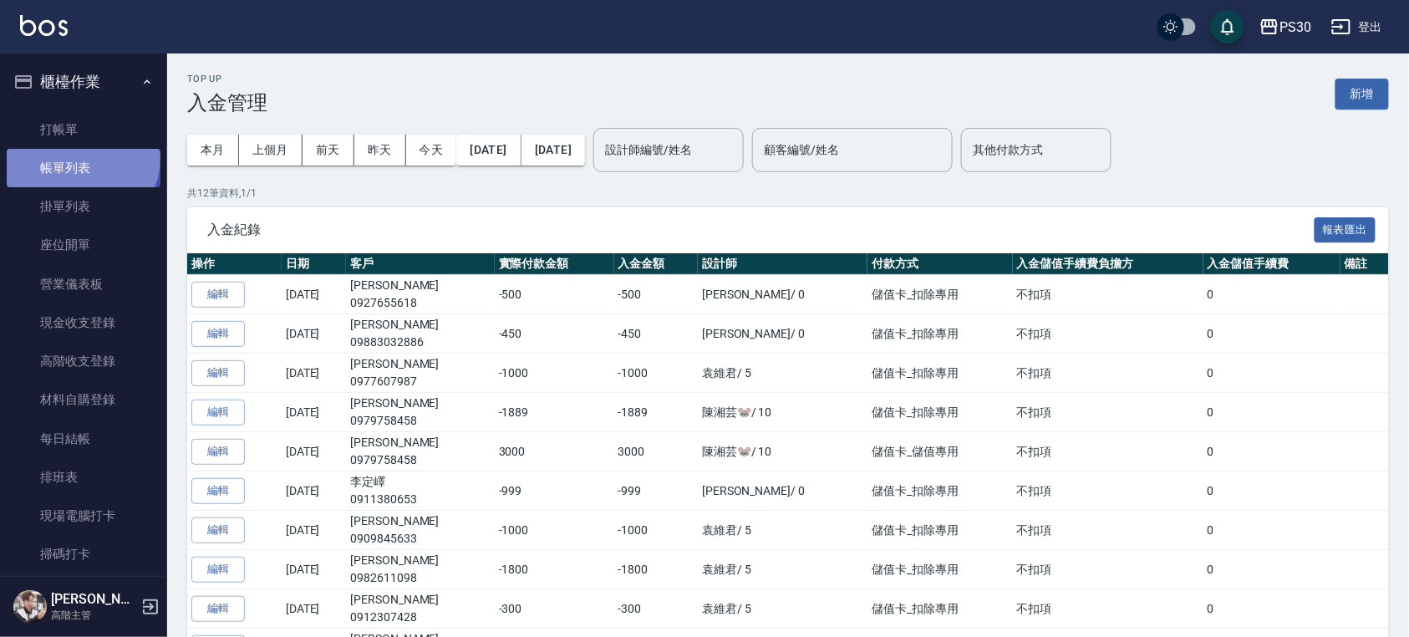
click at [80, 158] on link "帳單列表" at bounding box center [84, 168] width 154 height 38
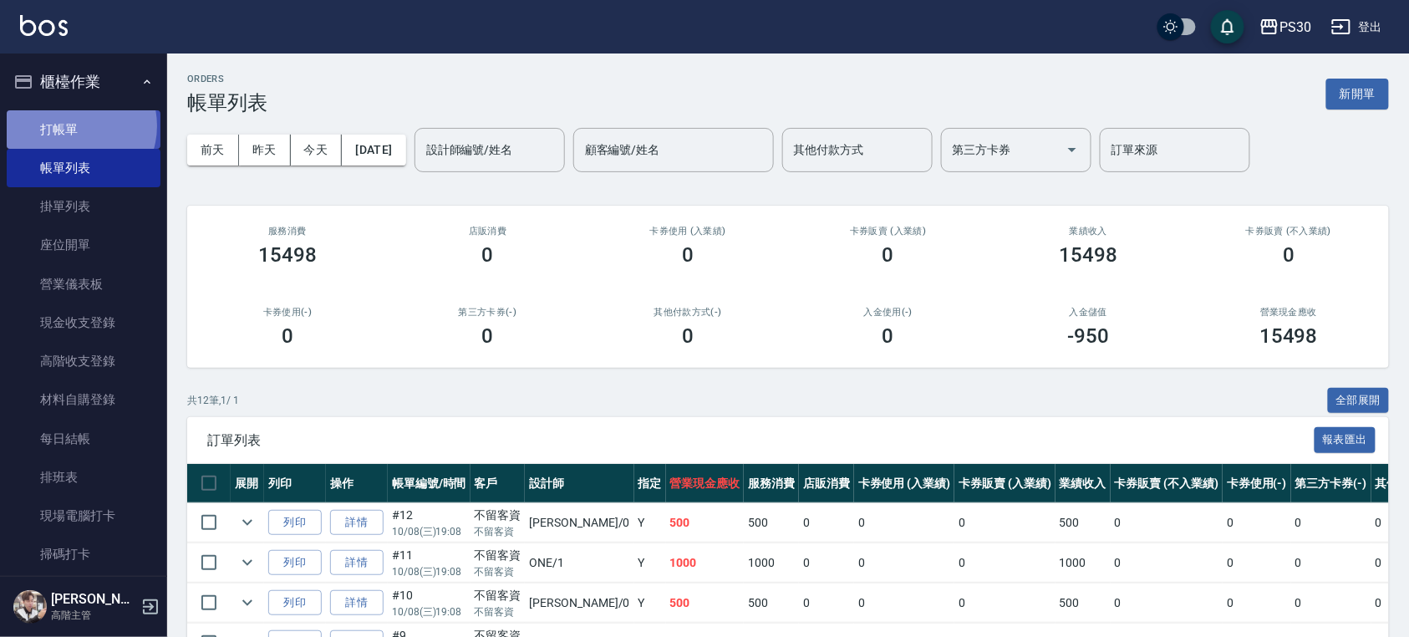
click at [71, 125] on link "打帳單" at bounding box center [84, 129] width 154 height 38
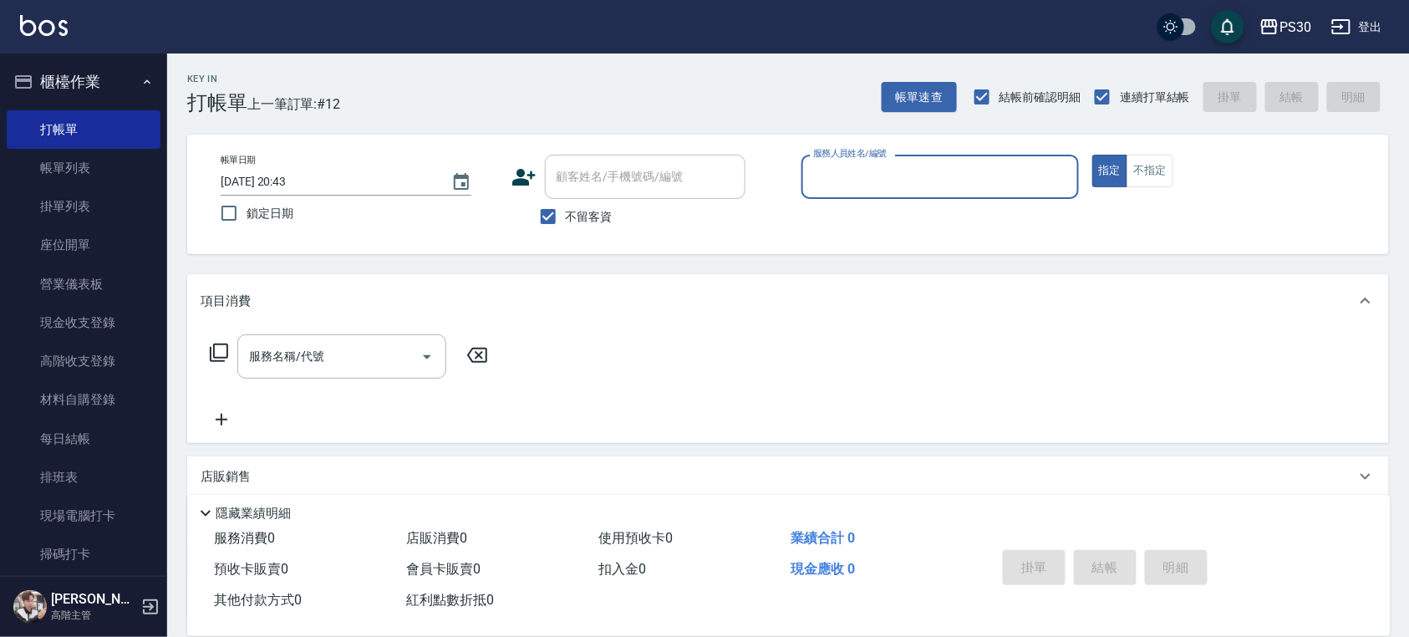
click at [937, 179] on input "服務人員姓名/編號" at bounding box center [940, 176] width 262 height 29
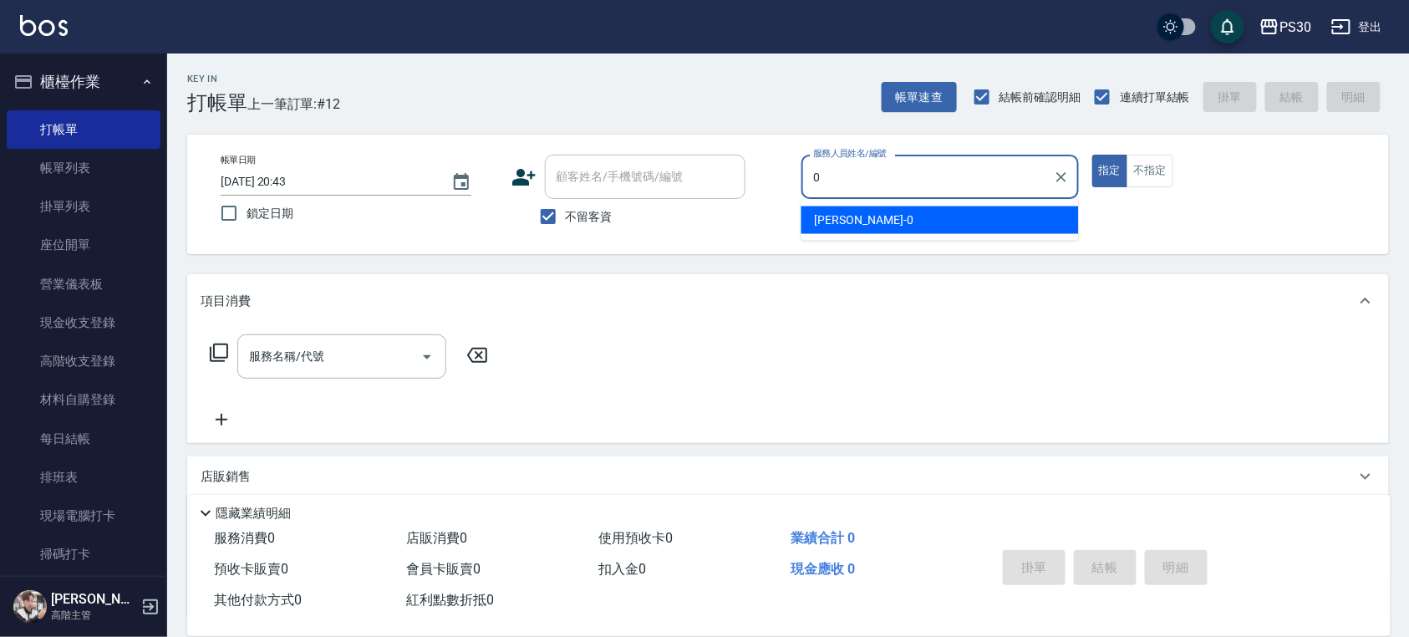
type input "廖金城-0"
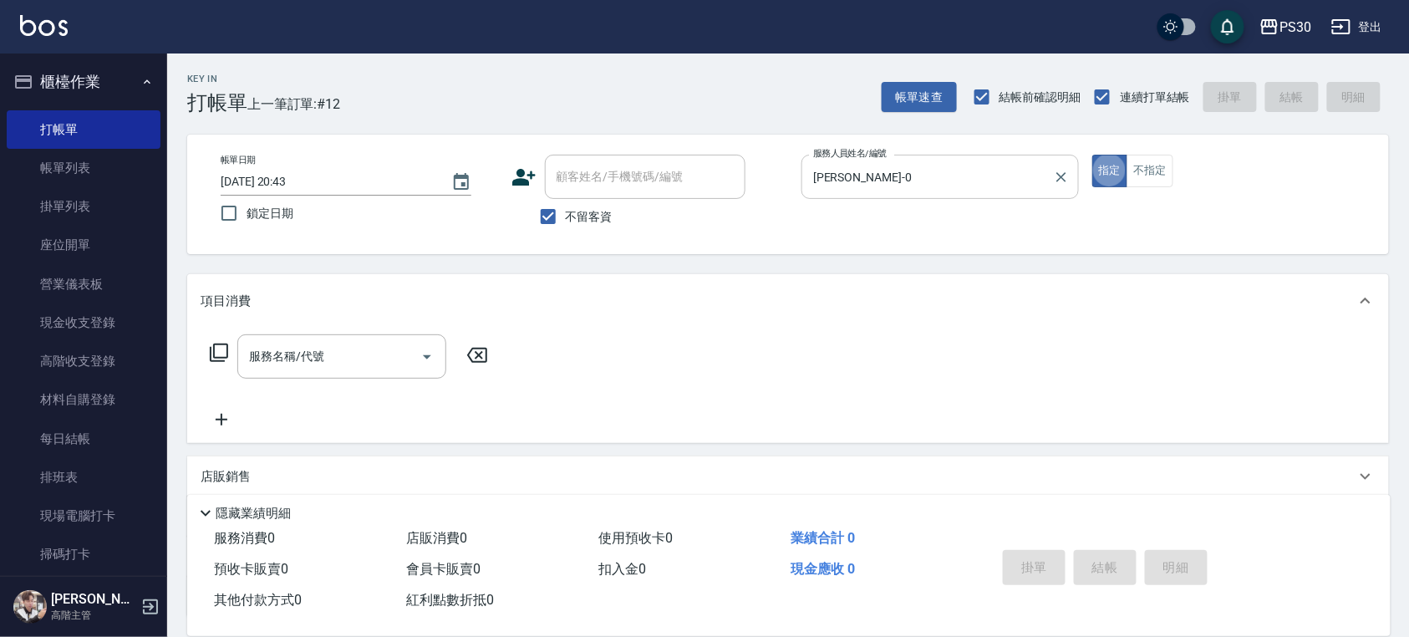
type button "true"
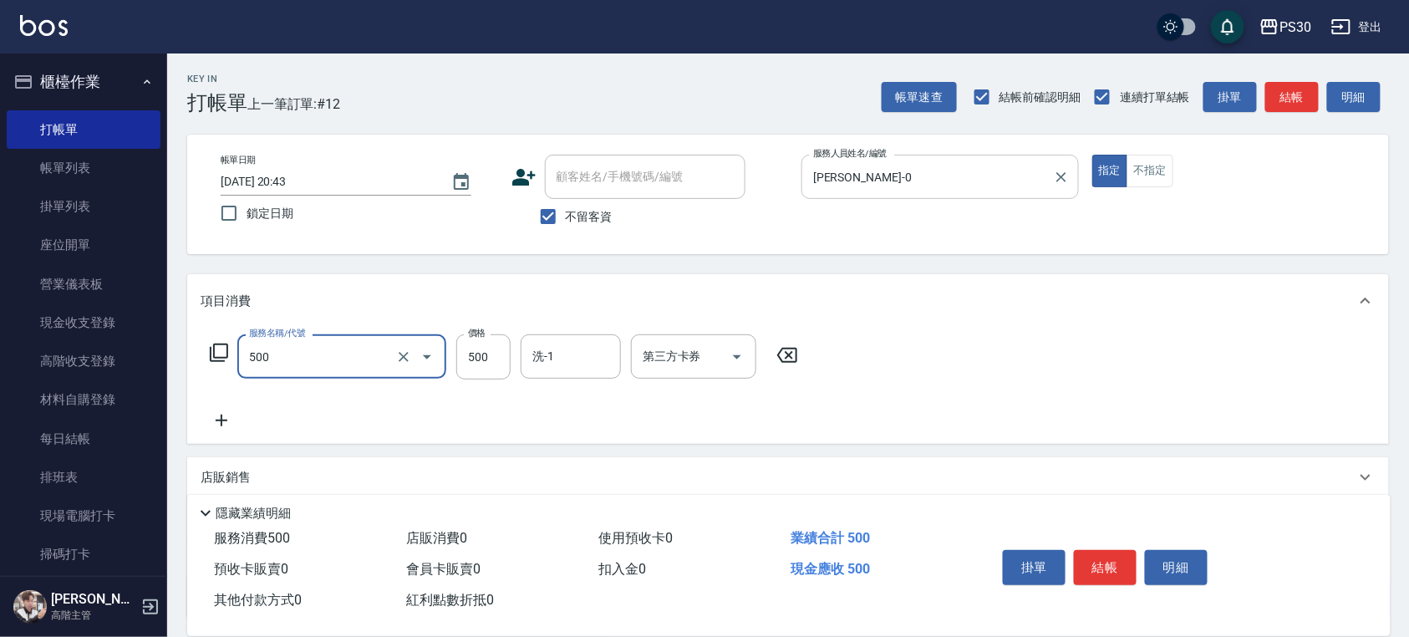
type input "洗剪500(500)"
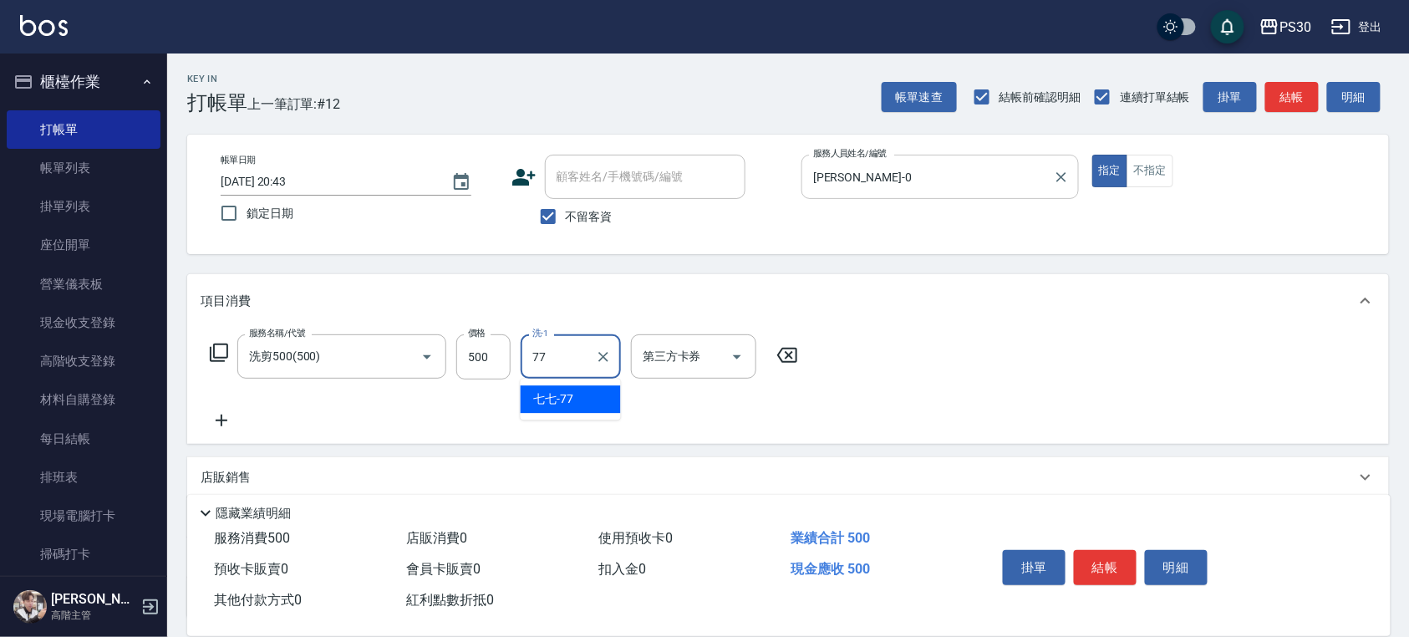
type input "七七-77"
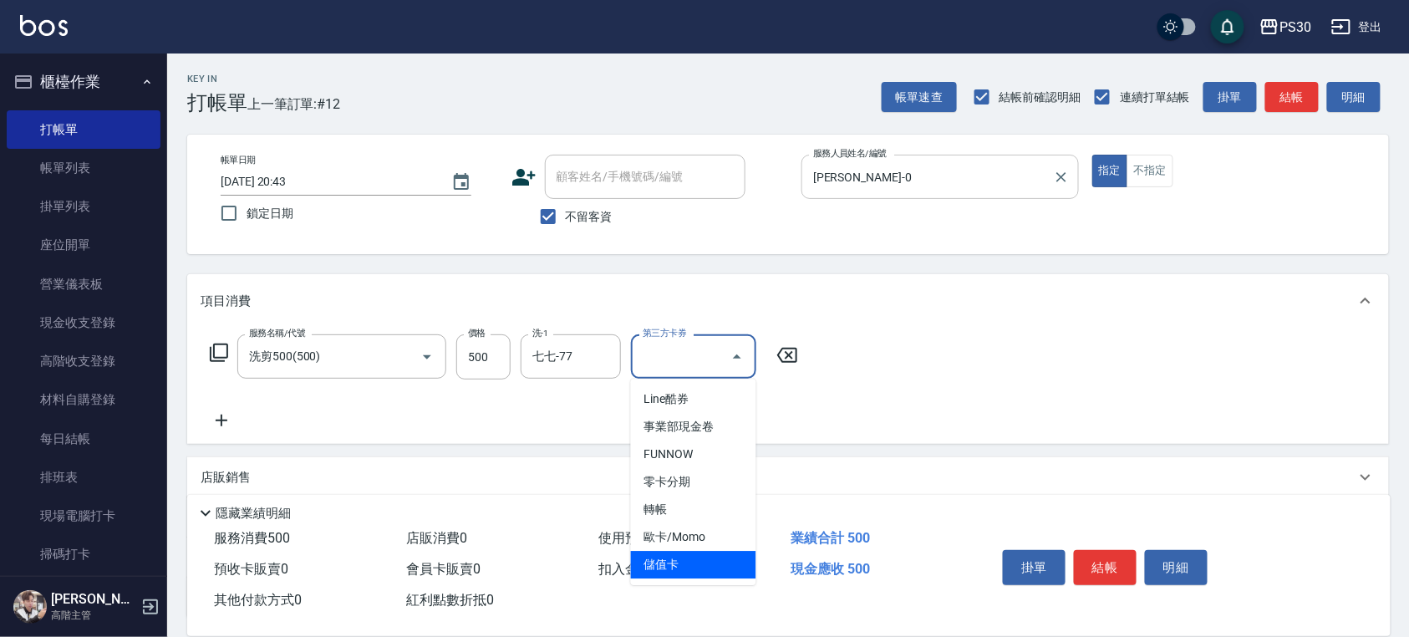
type input "儲值卡"
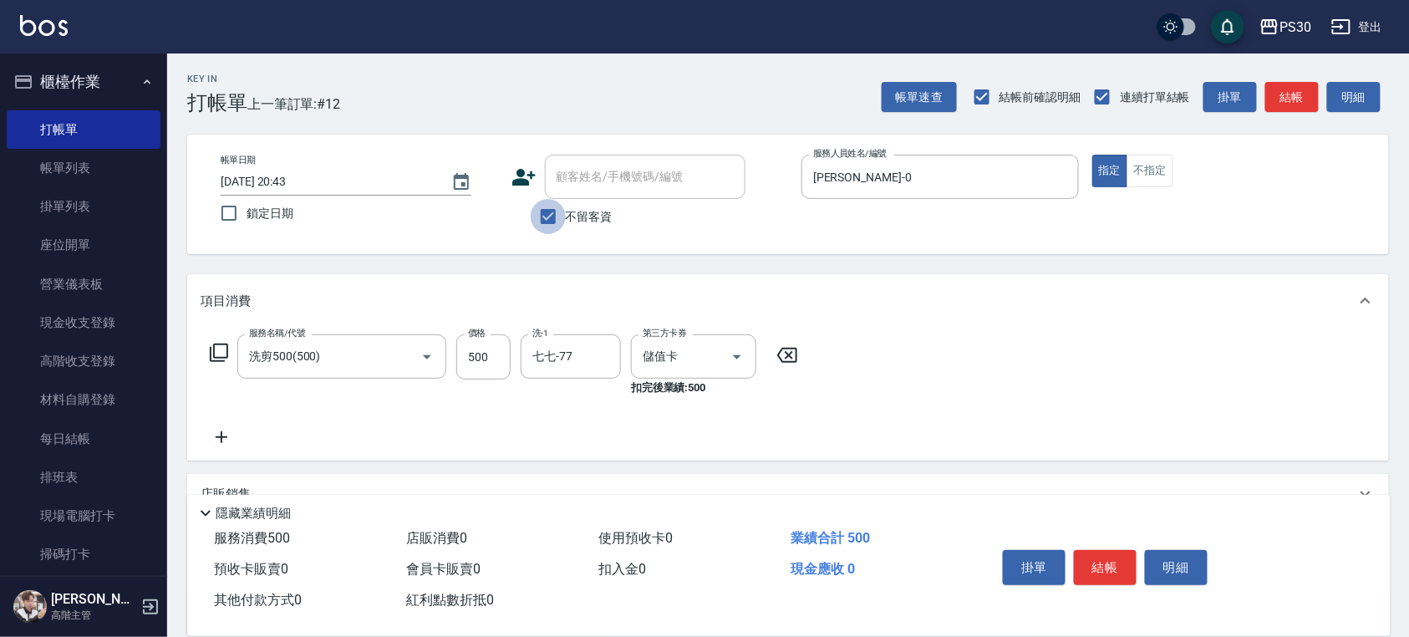
click at [563, 215] on input "不留客資" at bounding box center [548, 216] width 35 height 35
checkbox input "false"
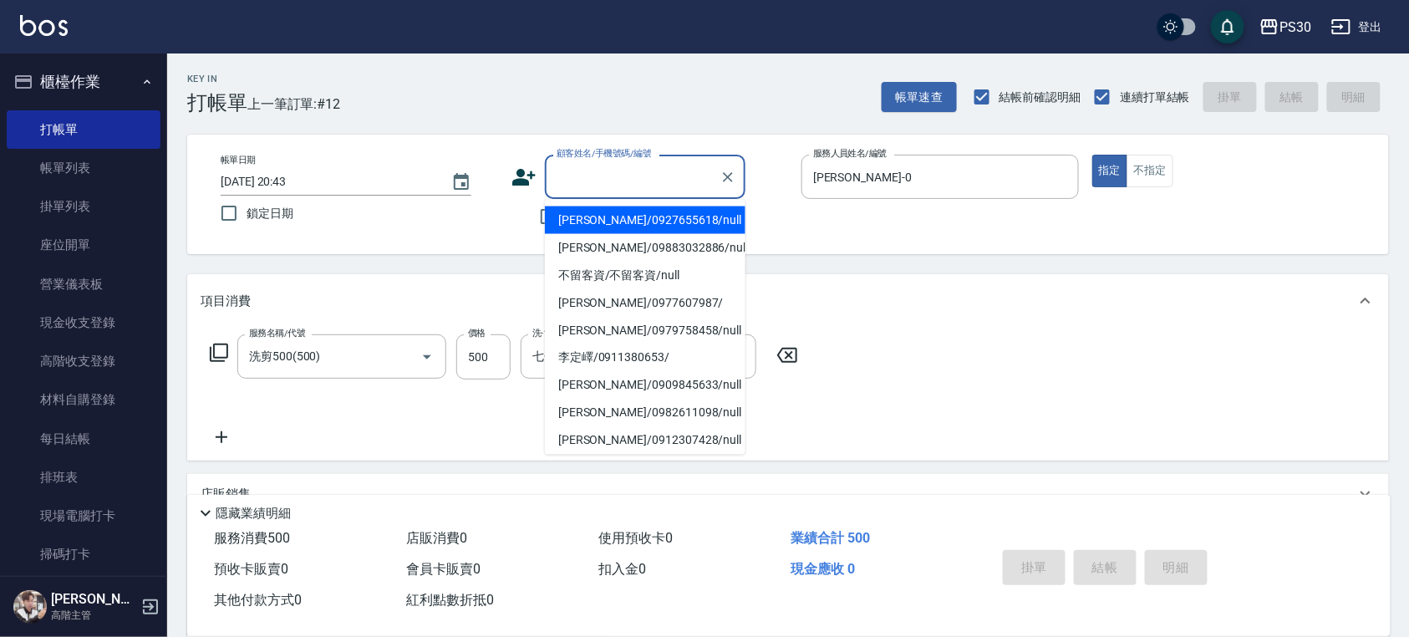
click at [612, 178] on input "顧客姓名/手機號碼/編號" at bounding box center [633, 176] width 161 height 29
click at [614, 219] on li "張洺豪/0927655618/null" at bounding box center [645, 220] width 201 height 28
type input "張洺豪/0927655618/null"
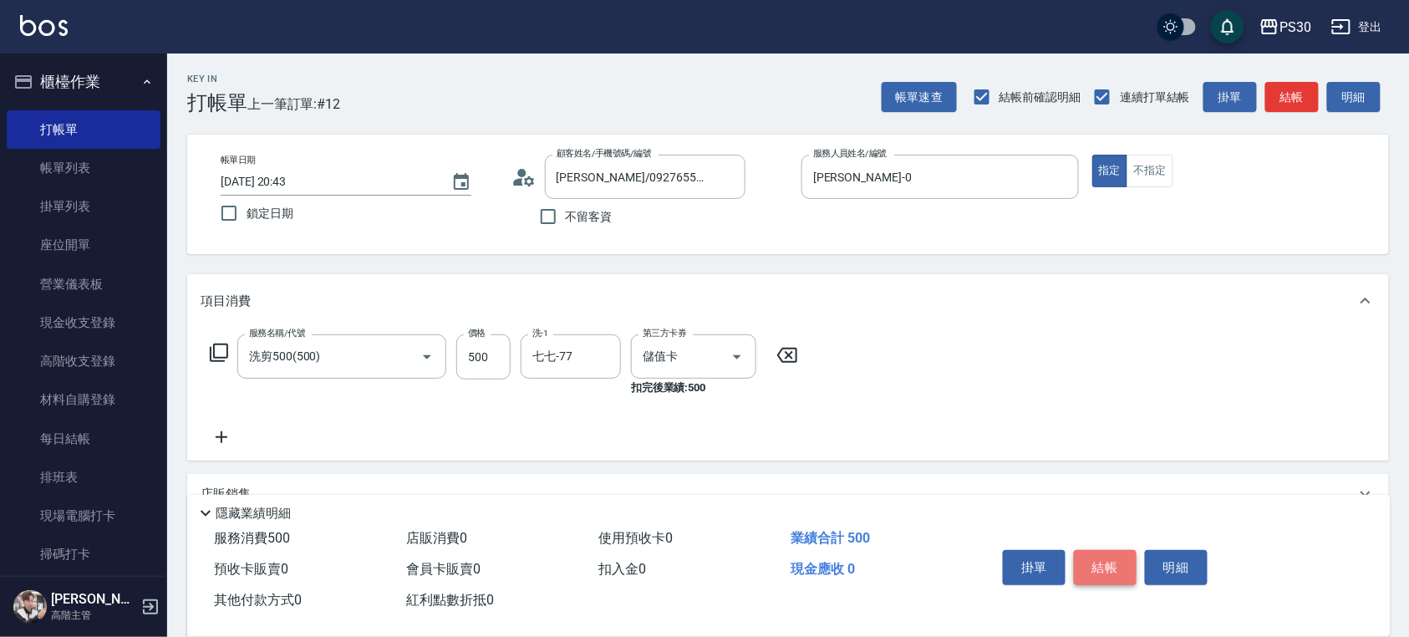
click at [1121, 562] on button "結帳" at bounding box center [1105, 567] width 63 height 35
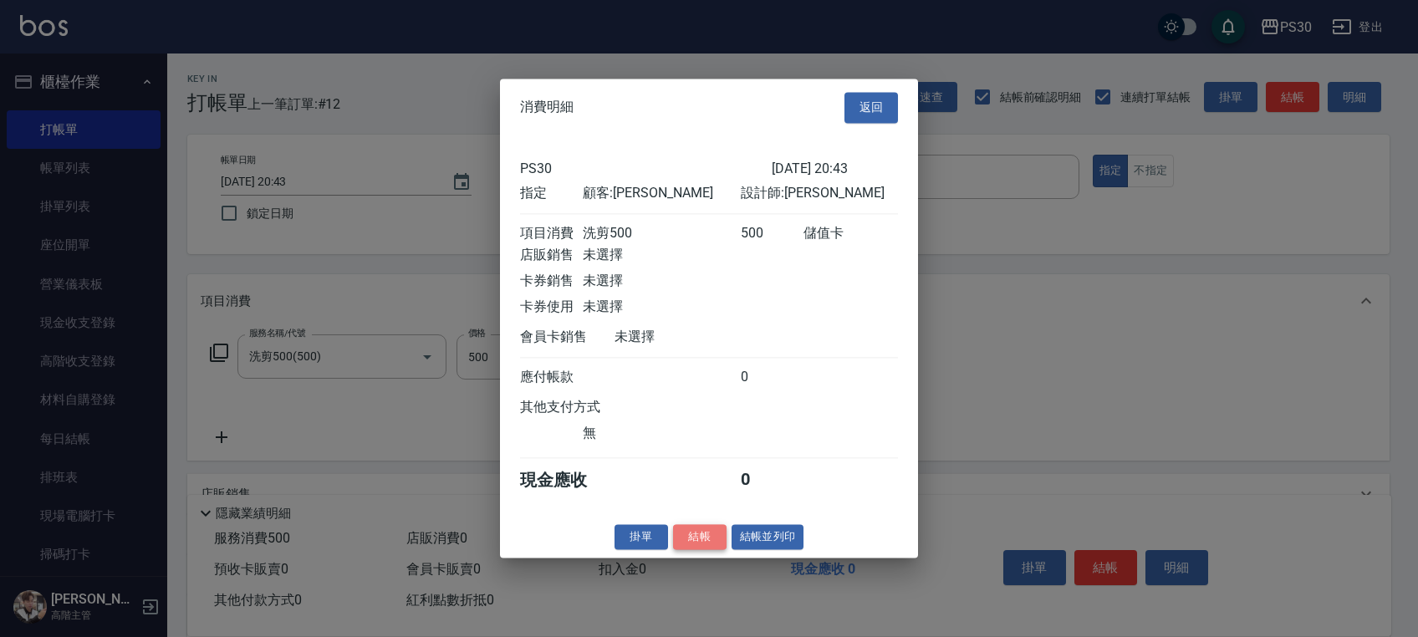
click at [673, 549] on button "結帳" at bounding box center [700, 537] width 54 height 26
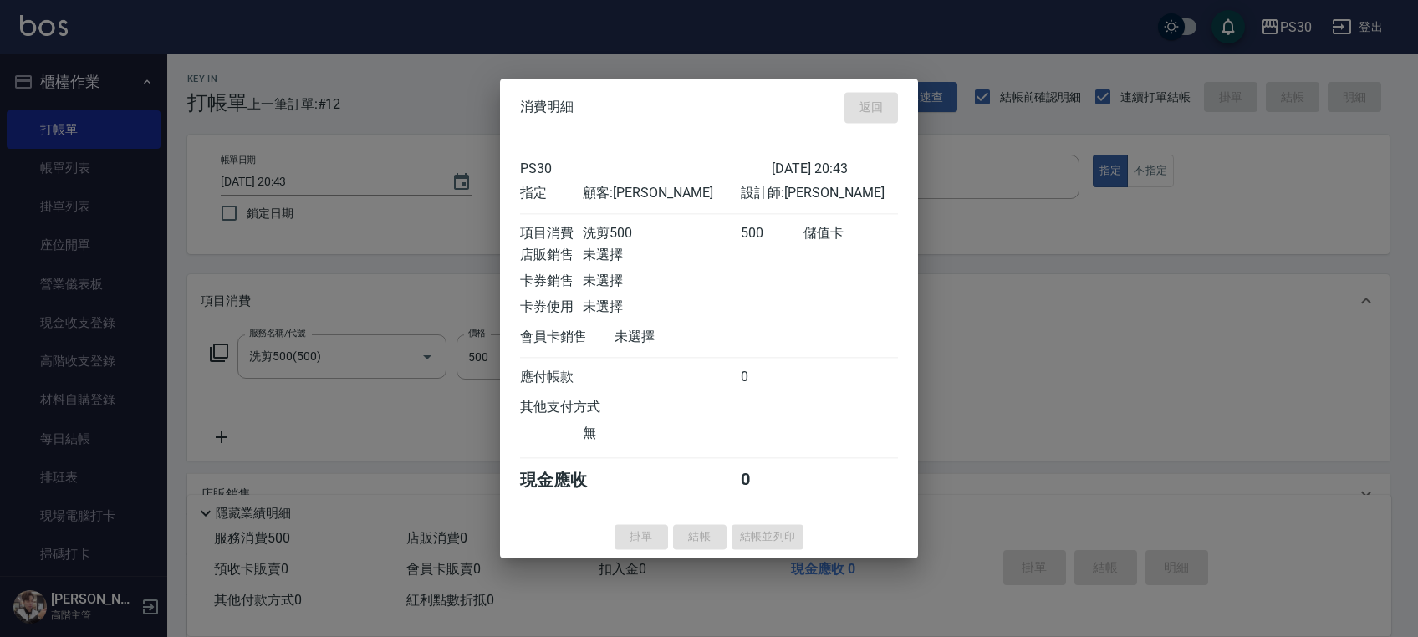
type input "2025/10/08 20:44"
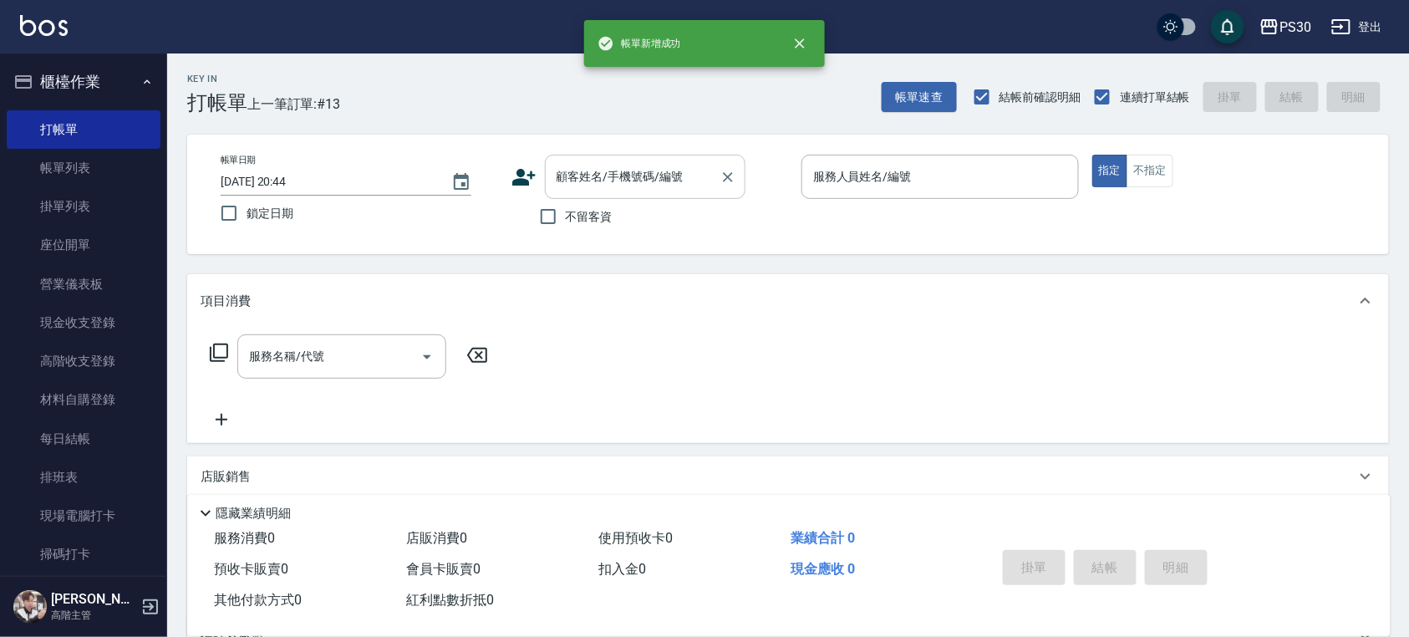
click at [635, 182] on input "顧客姓名/手機號碼/編號" at bounding box center [633, 176] width 161 height 29
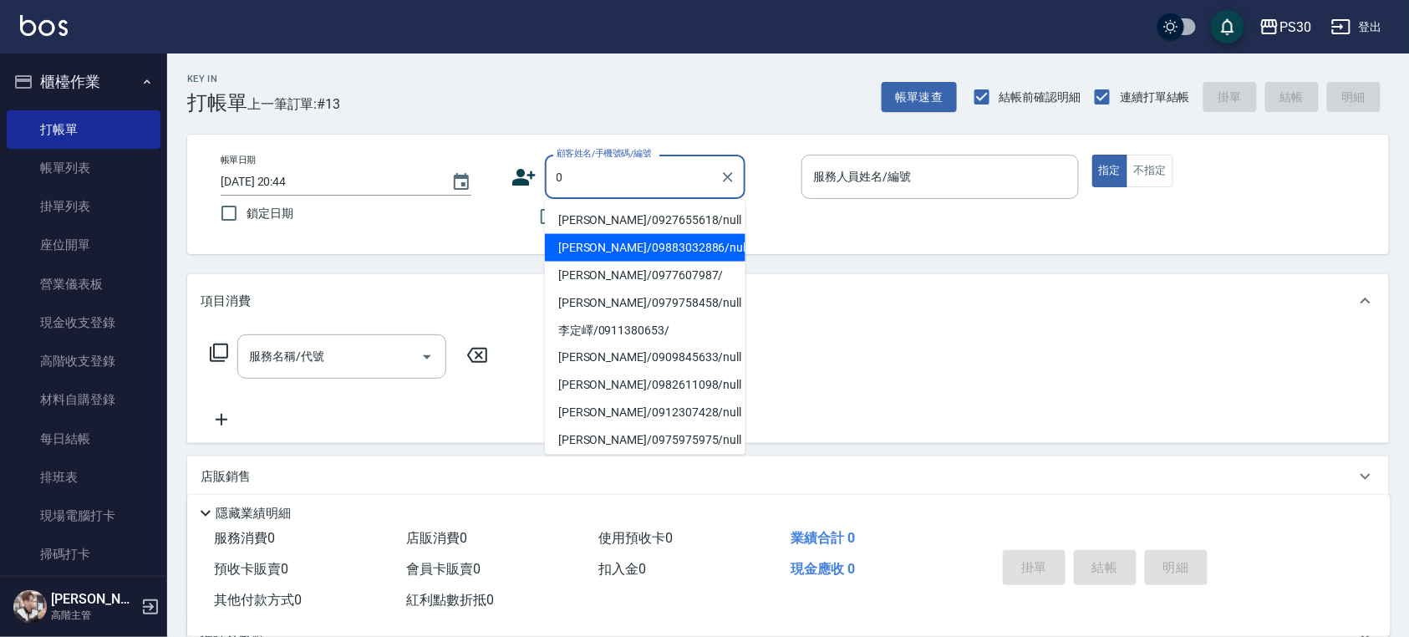
click at [617, 251] on li "柯玟成/09883032886/null" at bounding box center [645, 248] width 201 height 28
type input "柯玟成/09883032886/null"
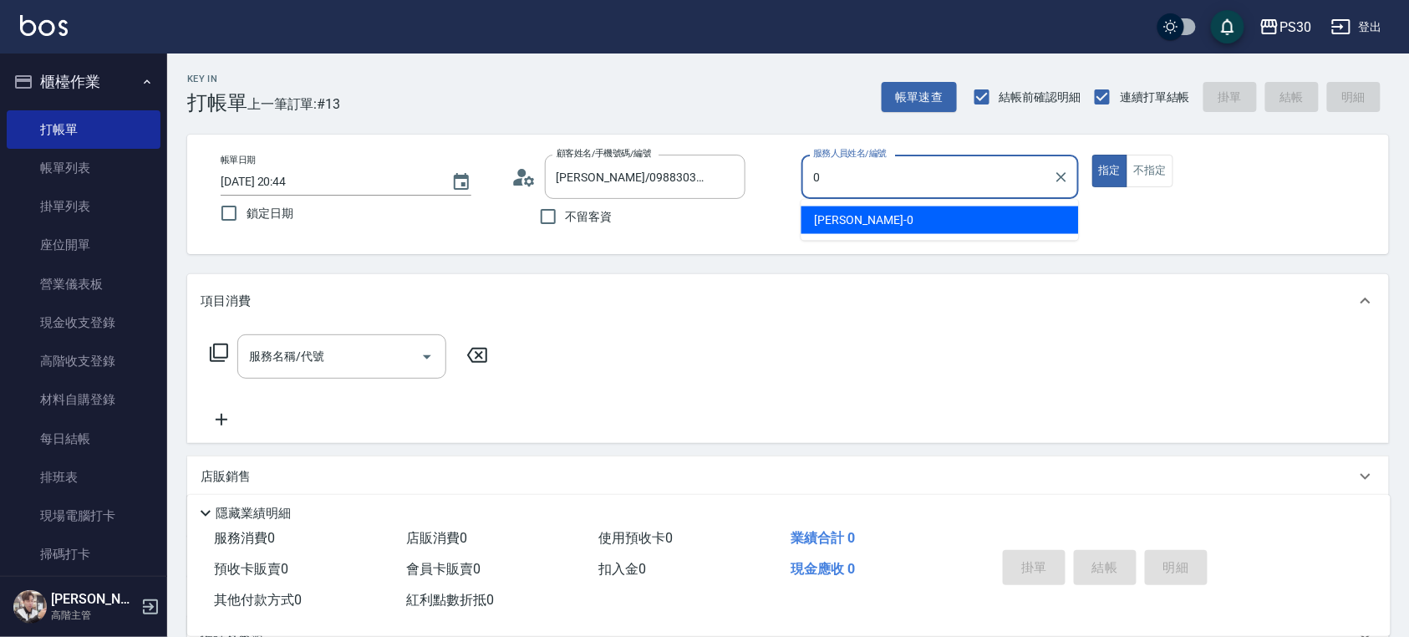
type input "廖金城-0"
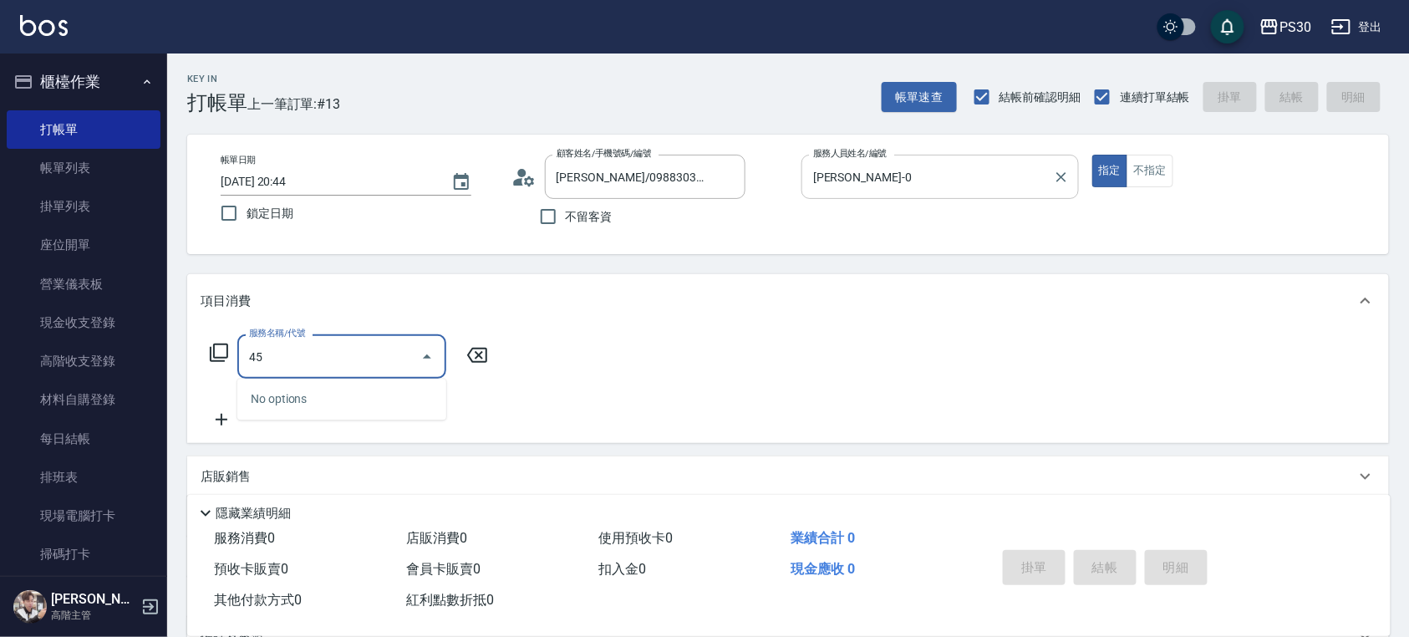
type input "4"
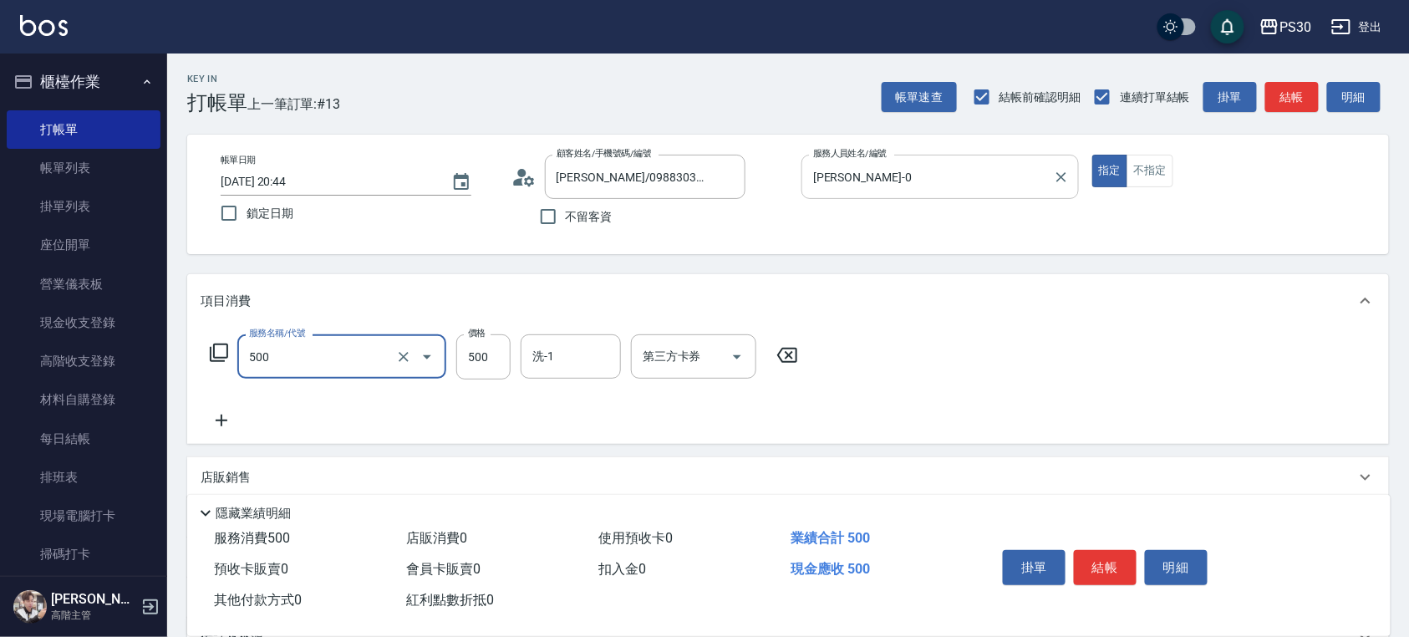
type input "洗剪500(500)"
type input "450"
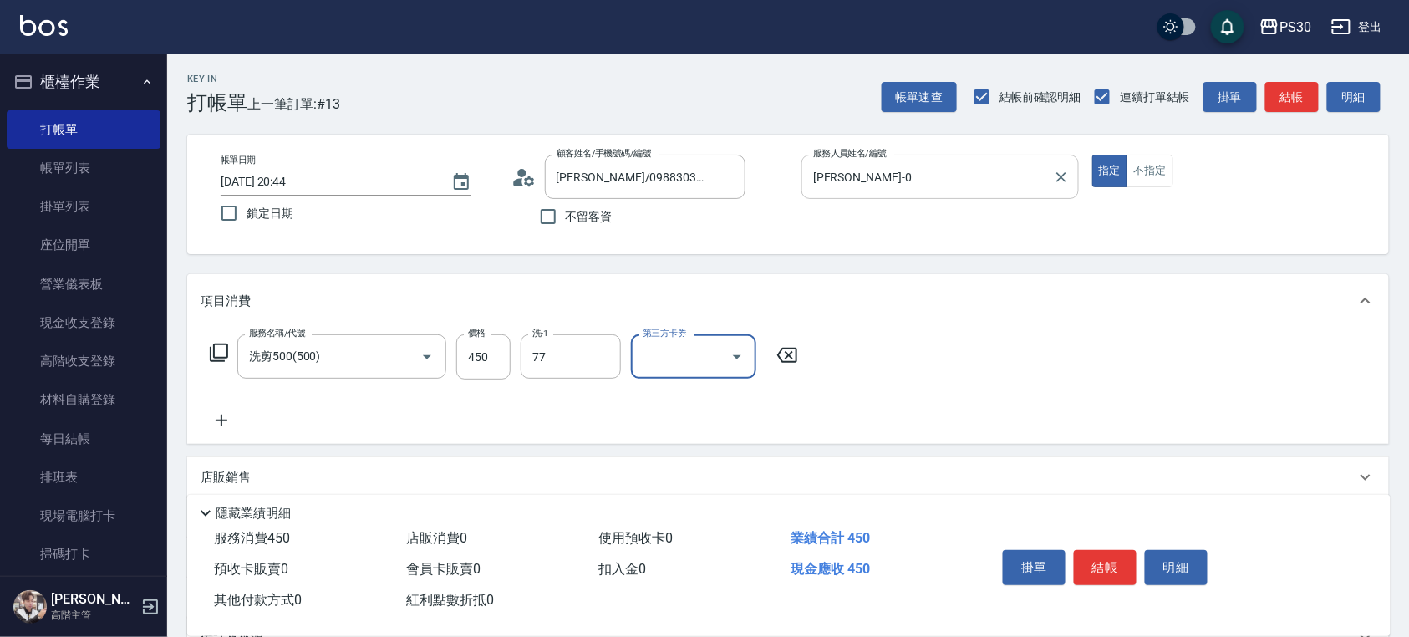
type input "七七-77"
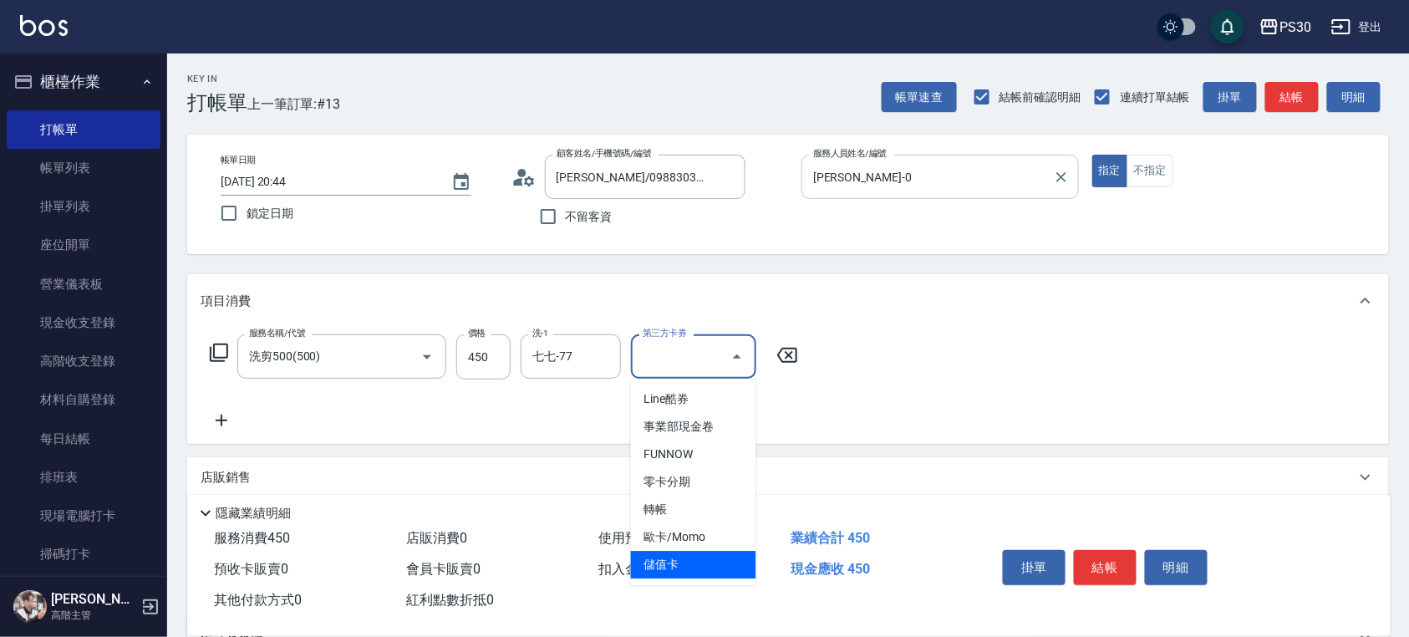
type input "儲值卡"
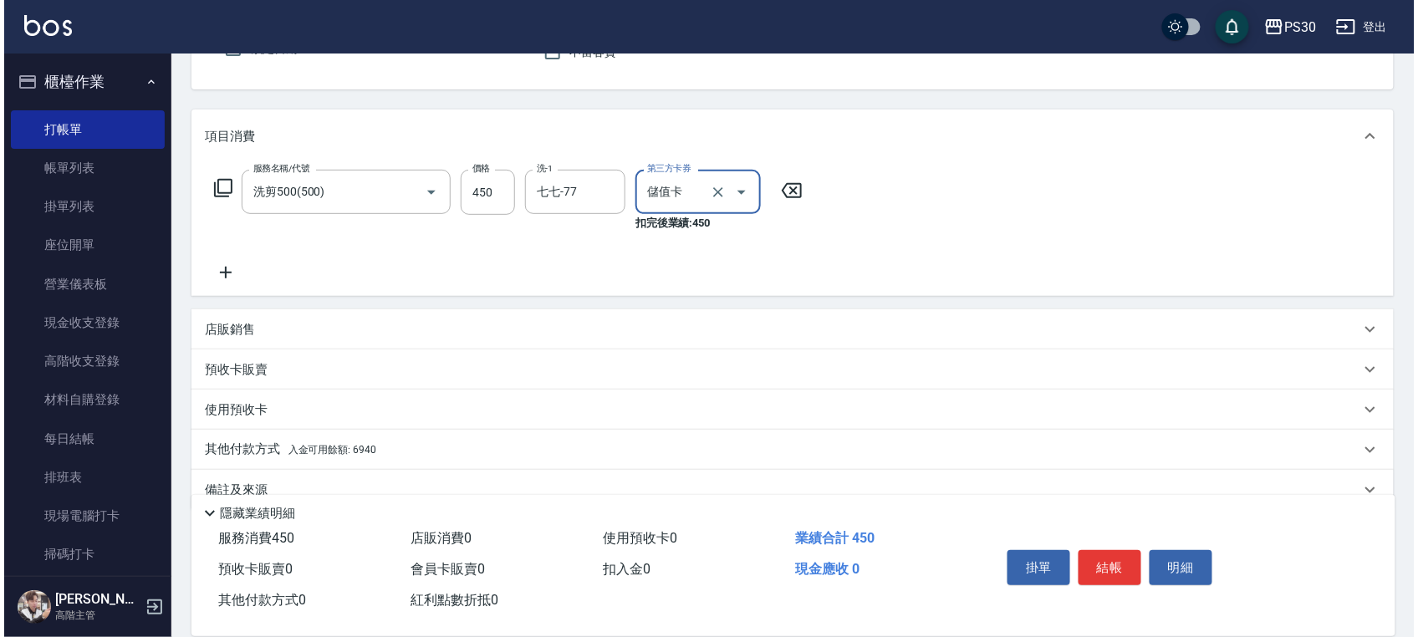
scroll to position [194, 0]
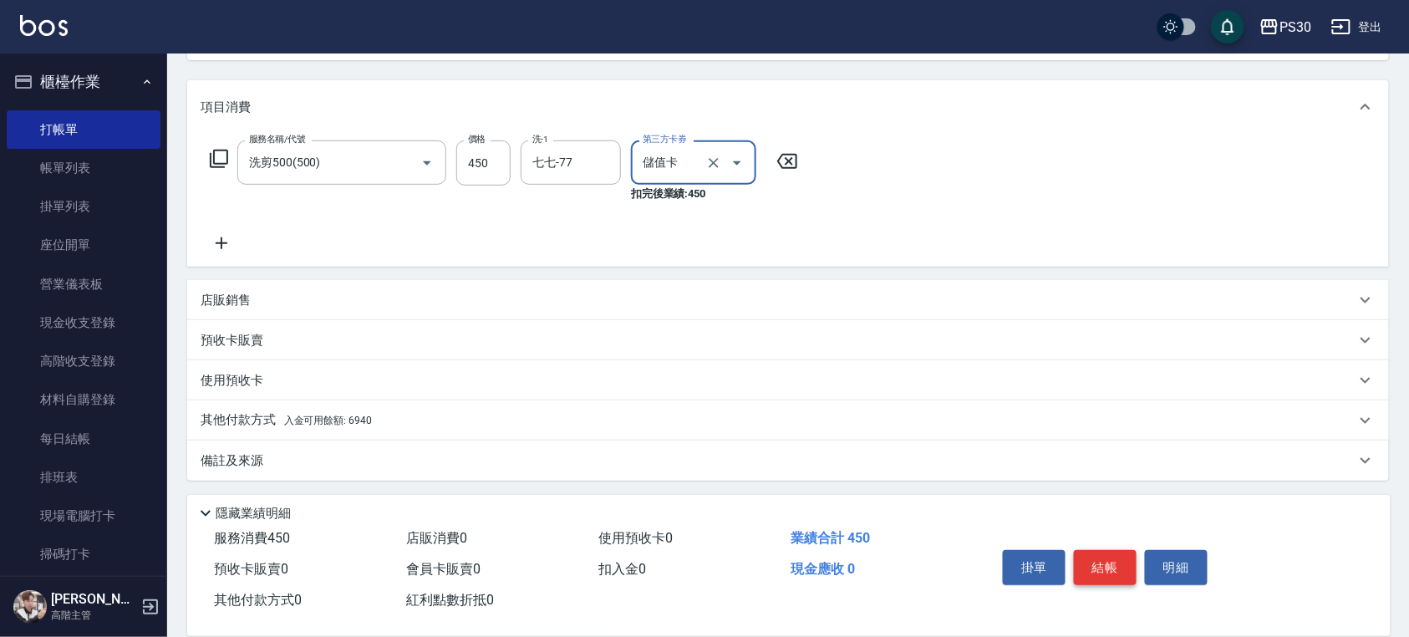
click at [1088, 562] on button "結帳" at bounding box center [1105, 567] width 63 height 35
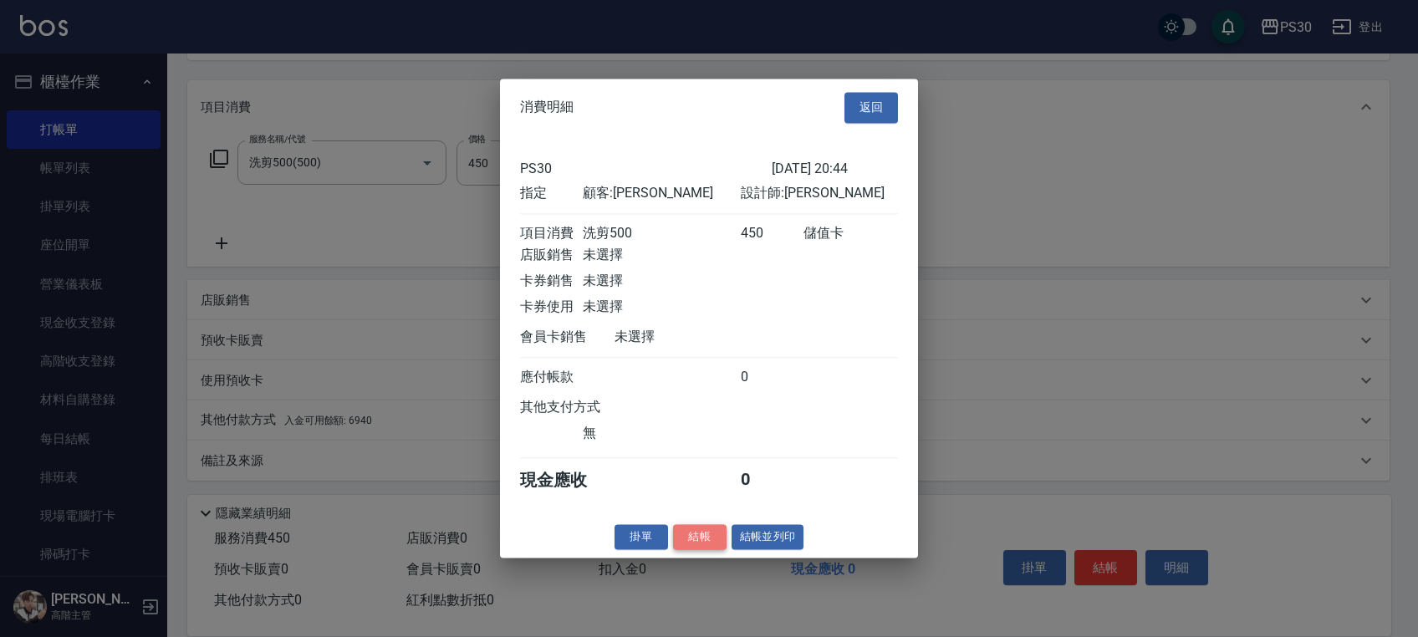
click at [691, 535] on button "結帳" at bounding box center [700, 537] width 54 height 26
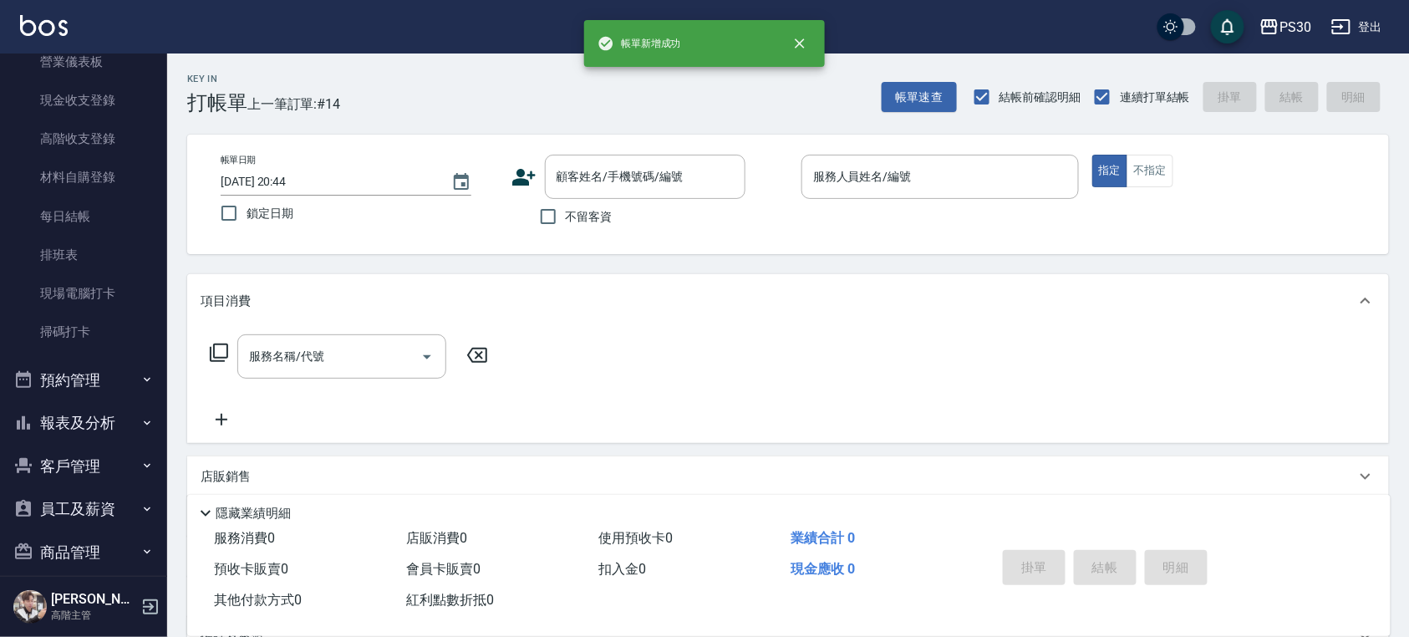
scroll to position [325, 0]
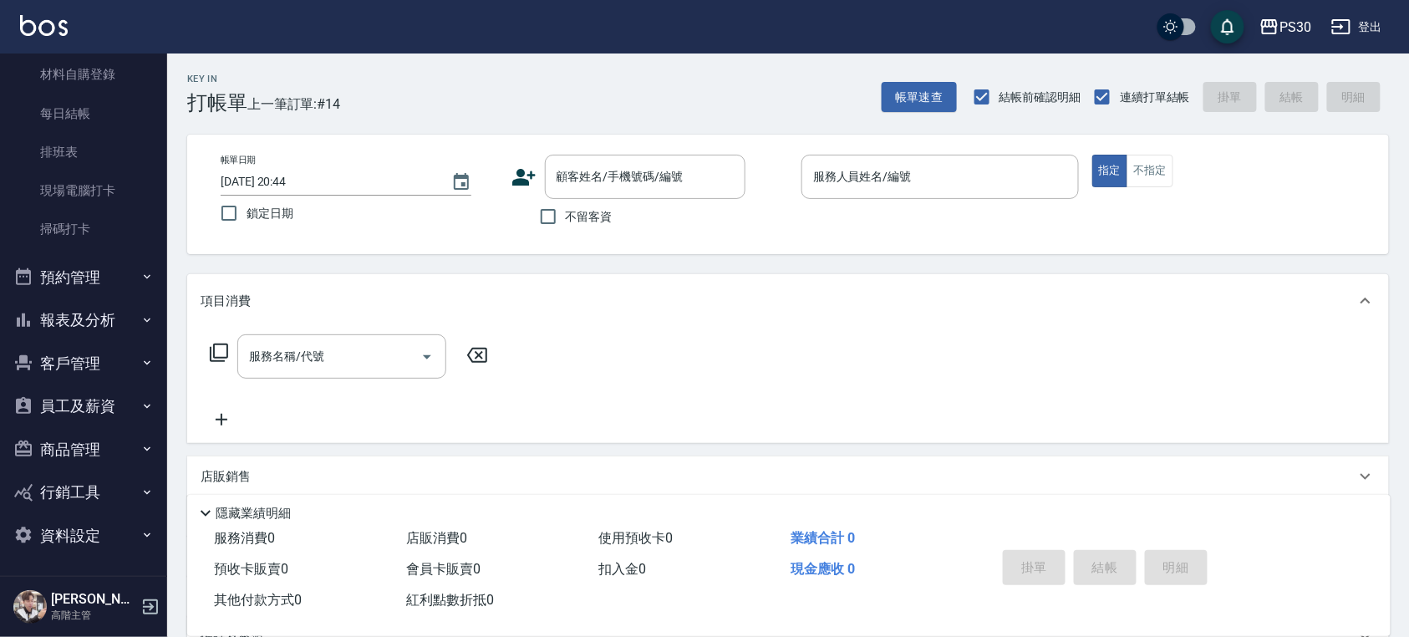
click at [99, 326] on button "報表及分析" at bounding box center [84, 319] width 154 height 43
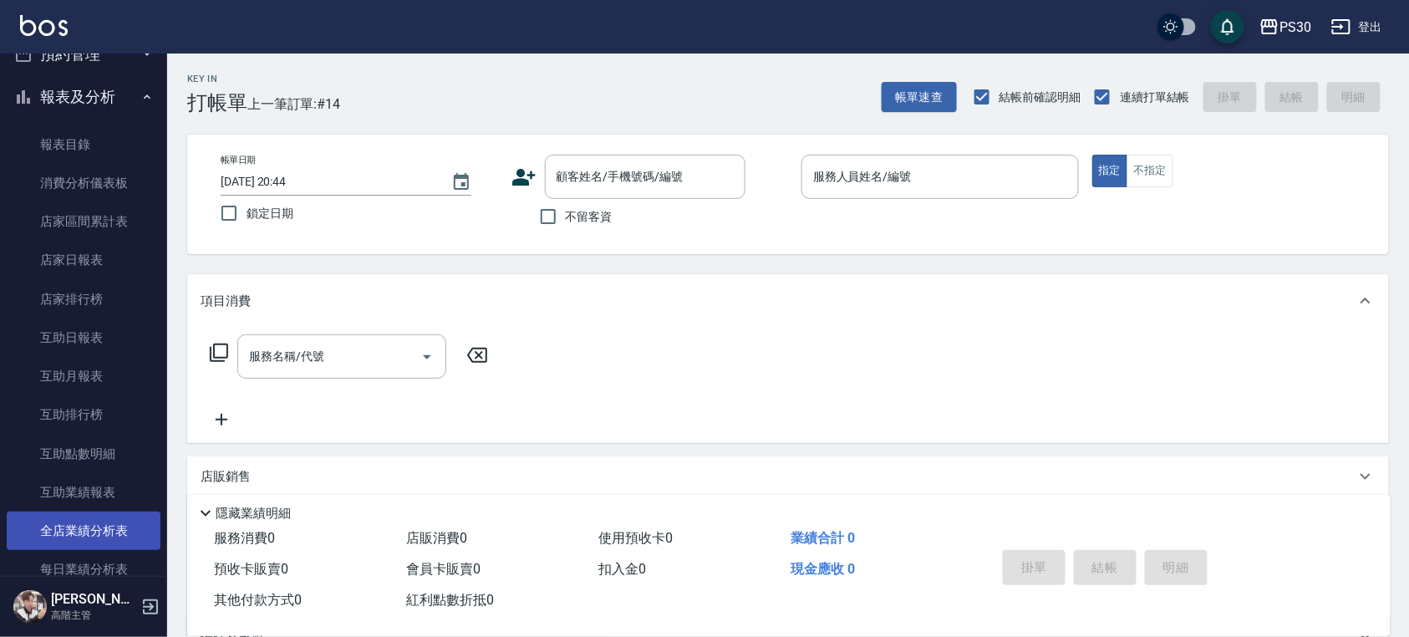
scroll to position [883, 0]
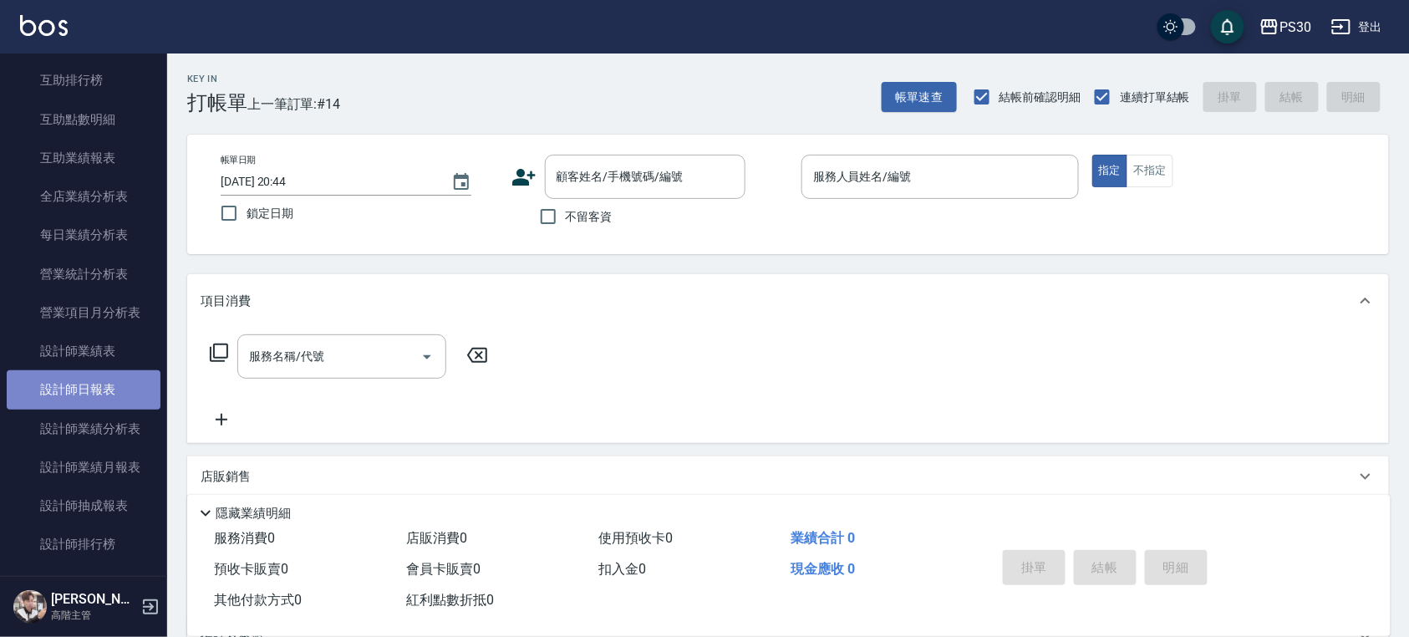
click at [95, 393] on link "設計師日報表" at bounding box center [84, 389] width 154 height 38
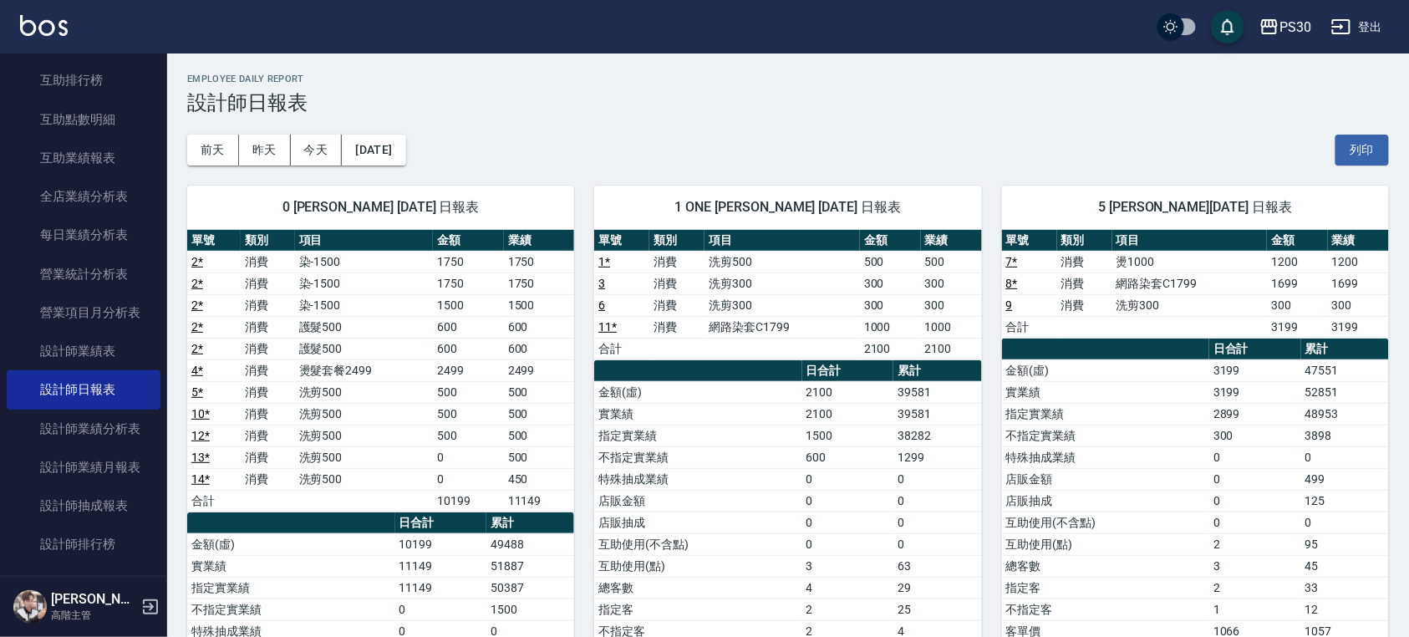
click at [1368, 21] on button "登出" at bounding box center [1357, 27] width 64 height 31
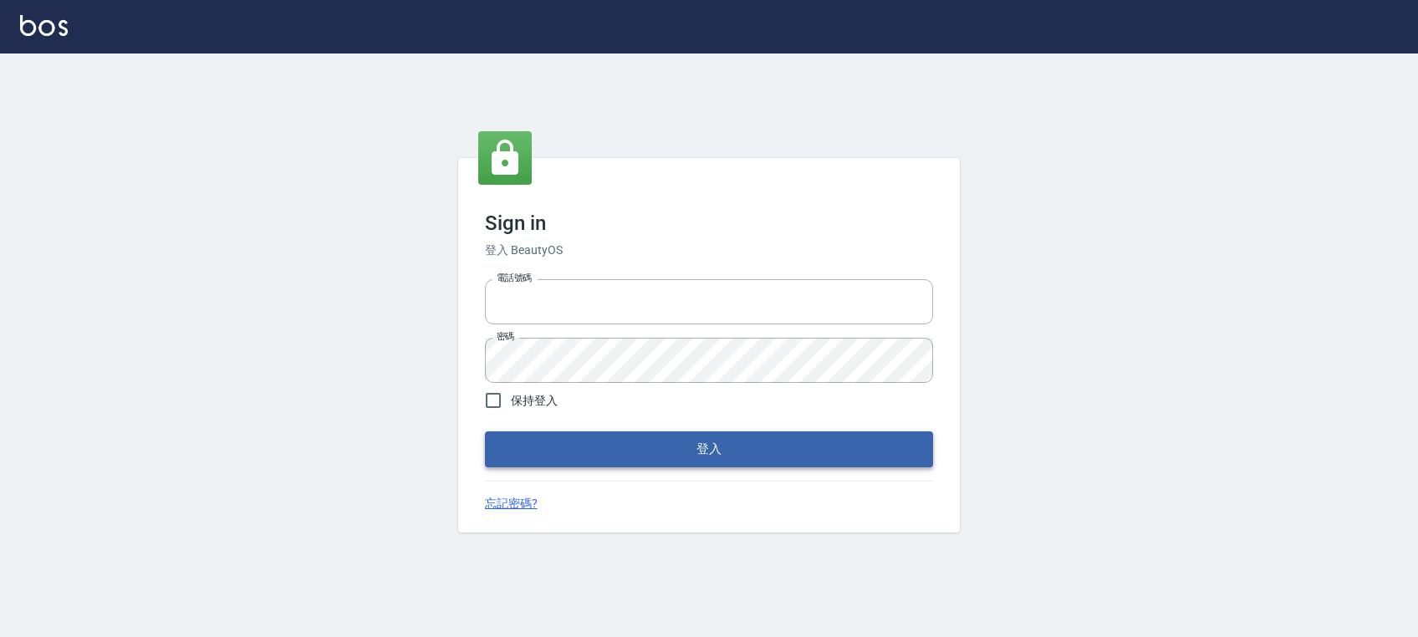
type input "0972392966"
click at [670, 460] on button "登入" at bounding box center [709, 448] width 448 height 35
